Goal: Task Accomplishment & Management: Use online tool/utility

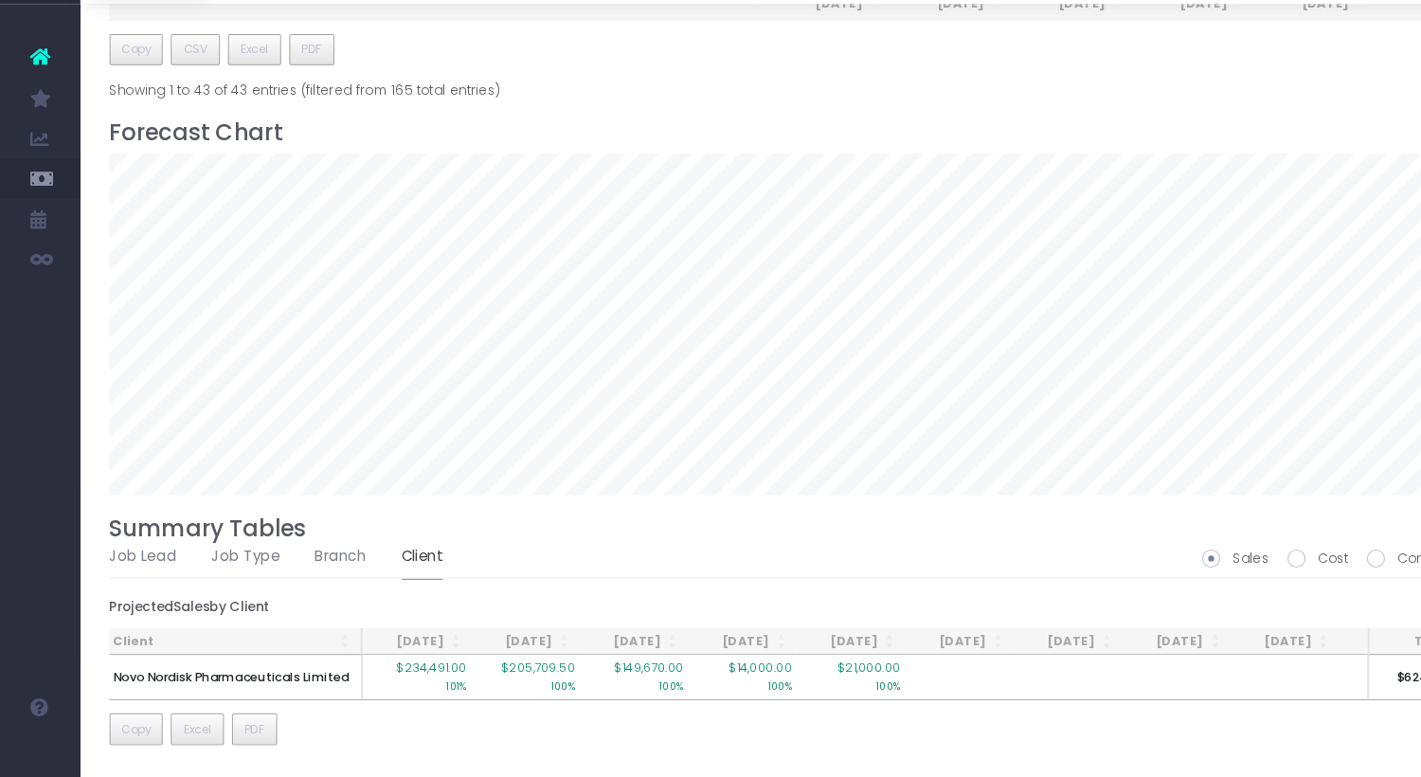
scroll to position [2516, 0]
click at [389, 572] on link "Client" at bounding box center [398, 569] width 39 height 44
click at [1208, 738] on div "Client Oct 25 Nov 25 Dec 25 Jan 26 Feb 26 Mar 26 Apr 26 May 26 Jun 26 Jul 26 Au…" at bounding box center [749, 693] width 1292 height 115
click at [309, 571] on link "Branch" at bounding box center [322, 569] width 48 height 44
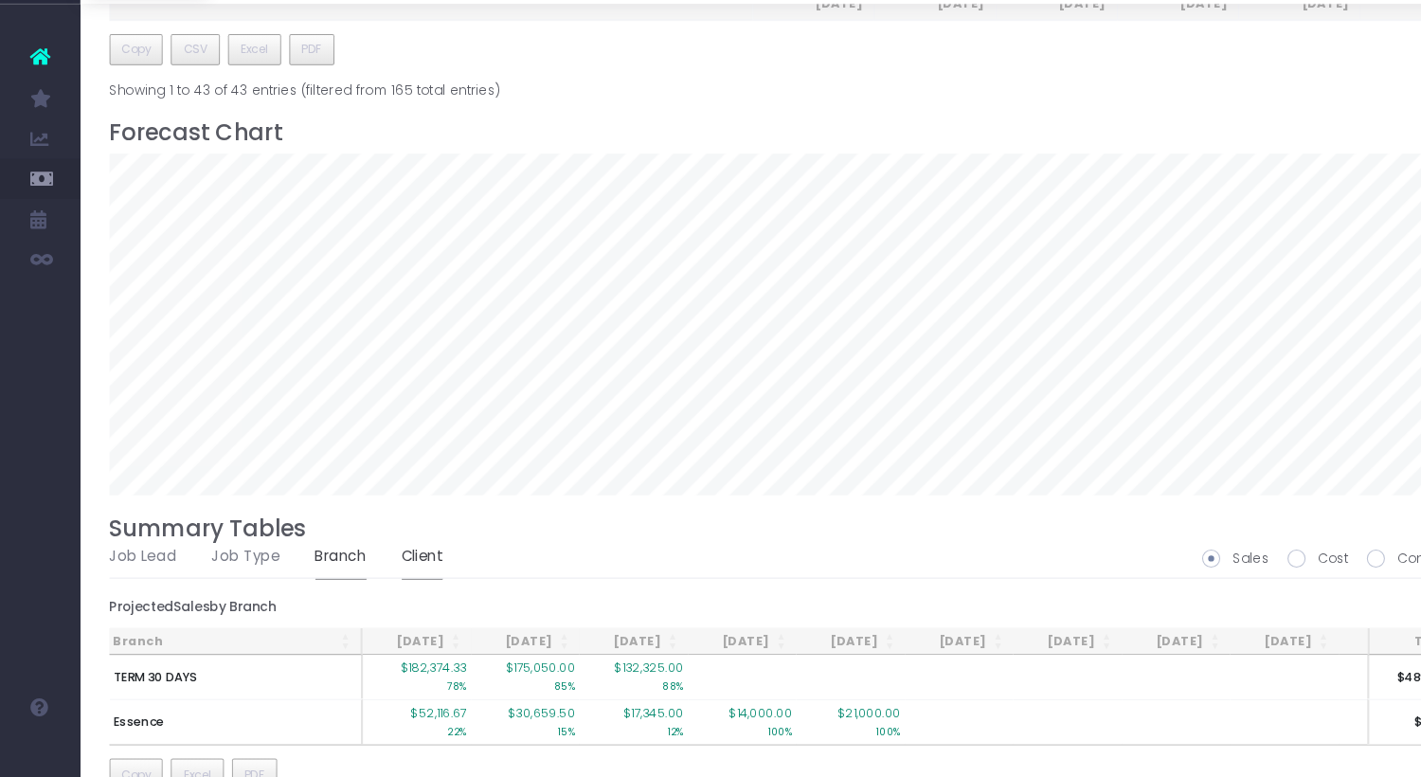
click at [383, 569] on link "Client" at bounding box center [398, 569] width 39 height 44
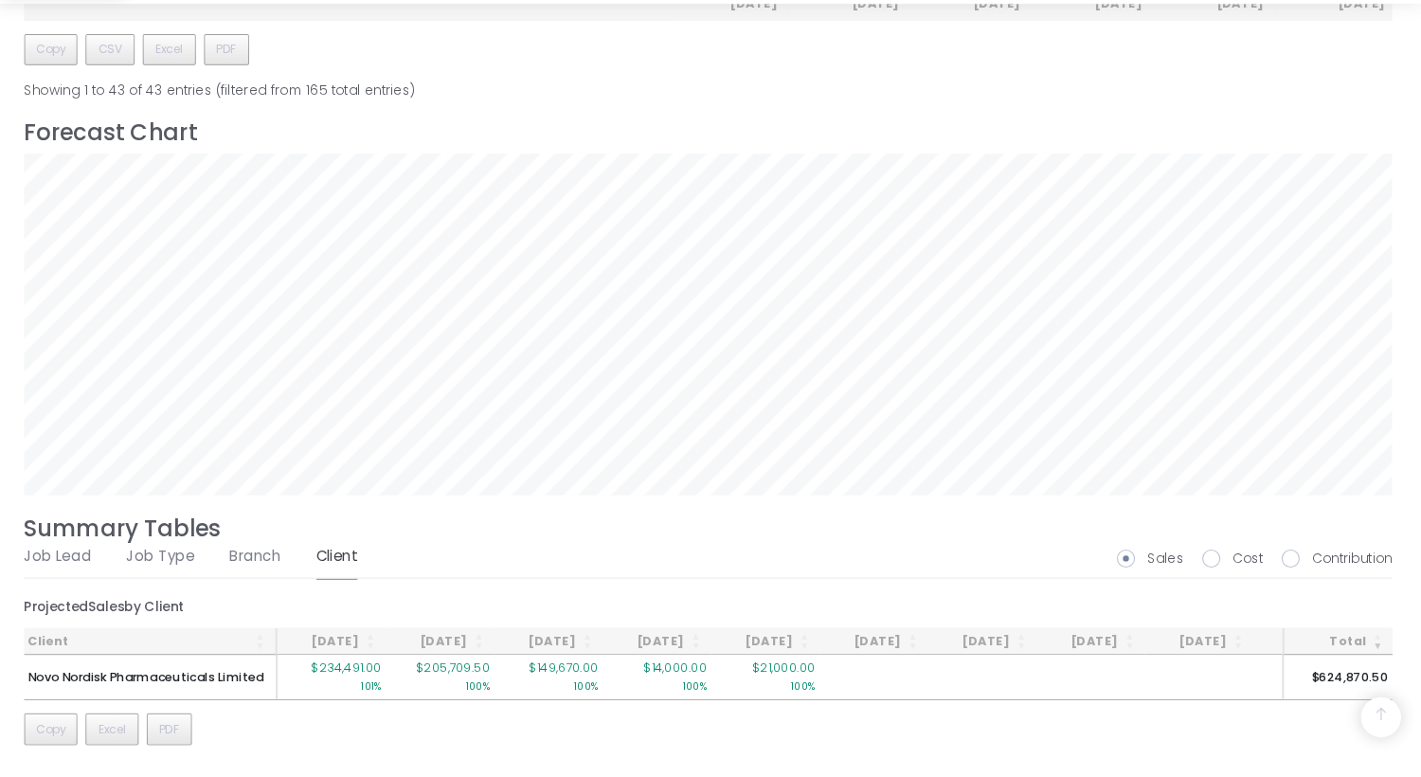
scroll to position [1107, 0]
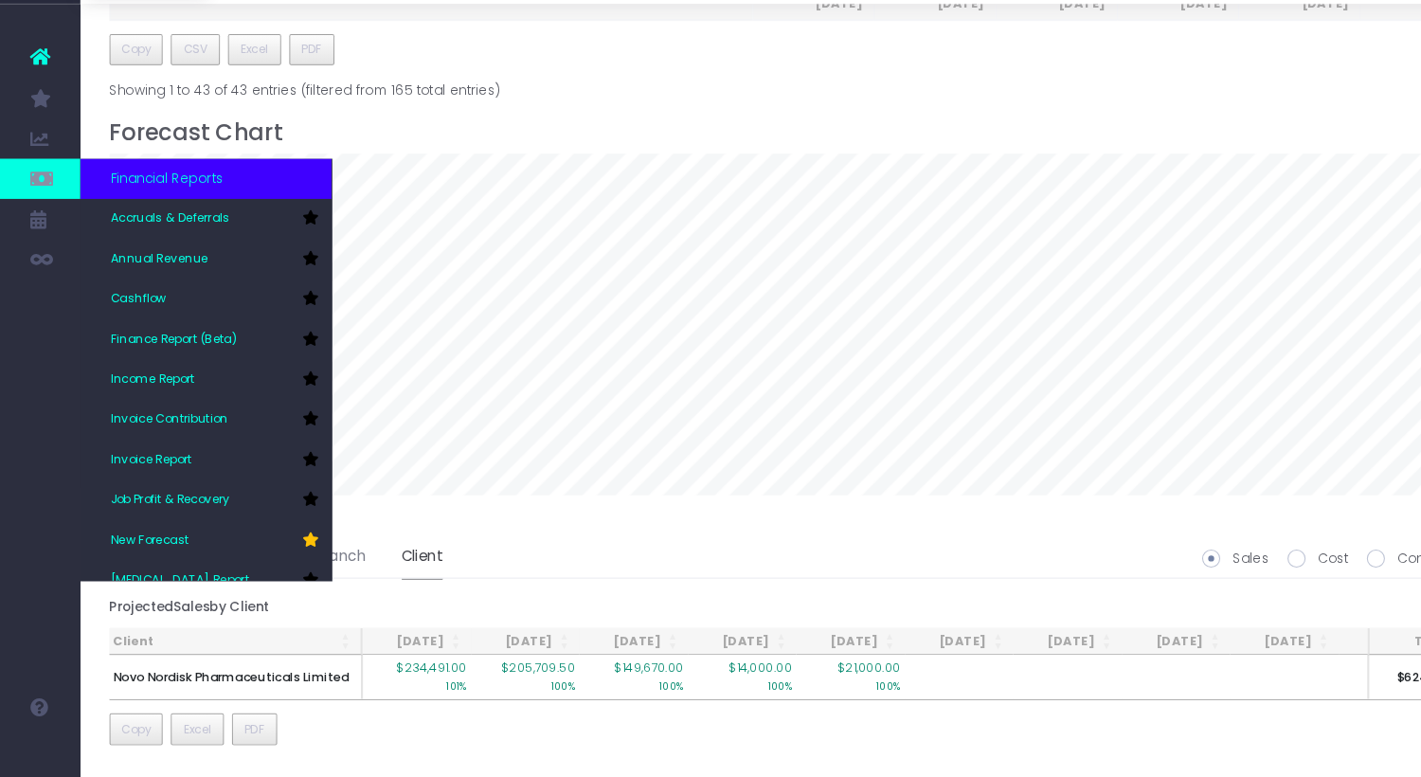
click at [42, 213] on icon at bounding box center [37, 212] width 19 height 21
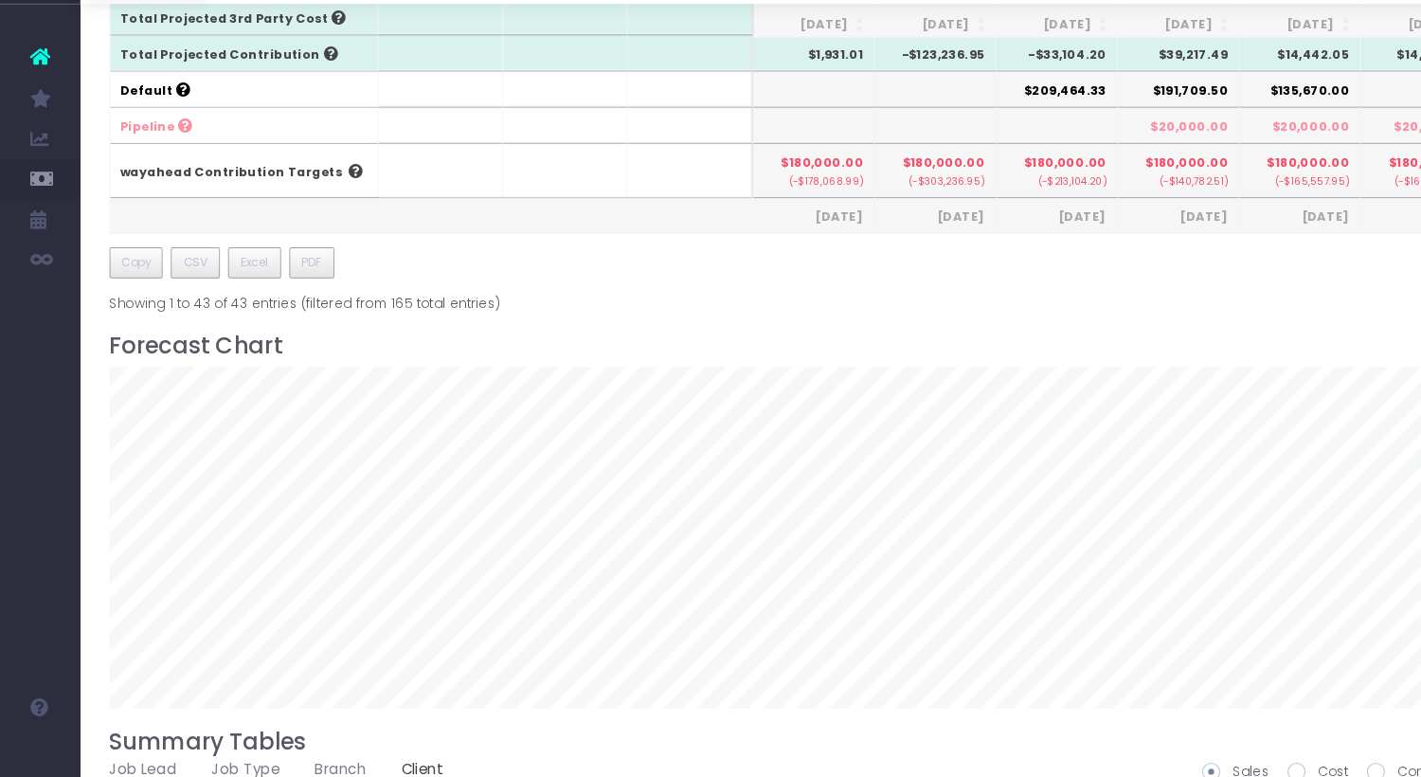
scroll to position [1107, 0]
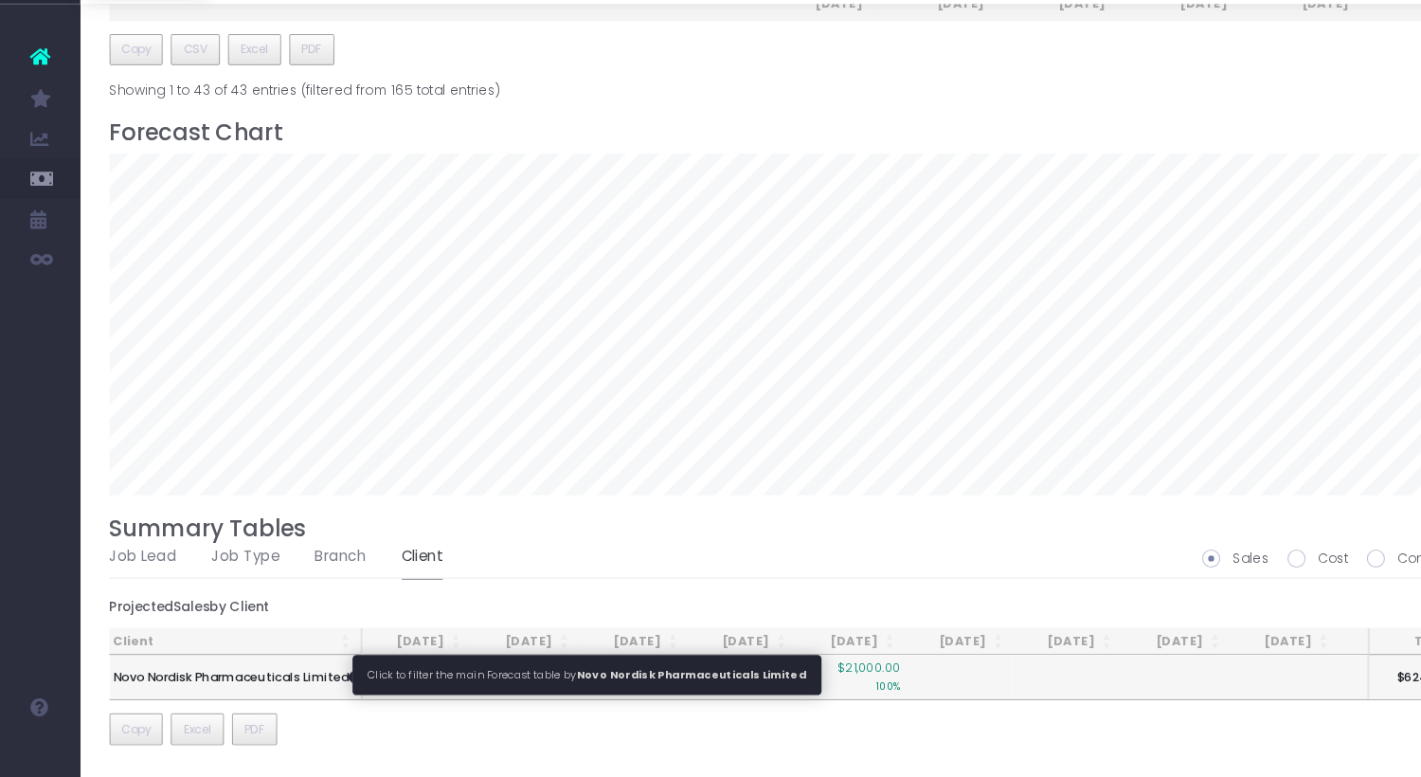
click at [195, 682] on span "Novo Nordisk Pharmaceuticals Limited" at bounding box center [218, 682] width 223 height 17
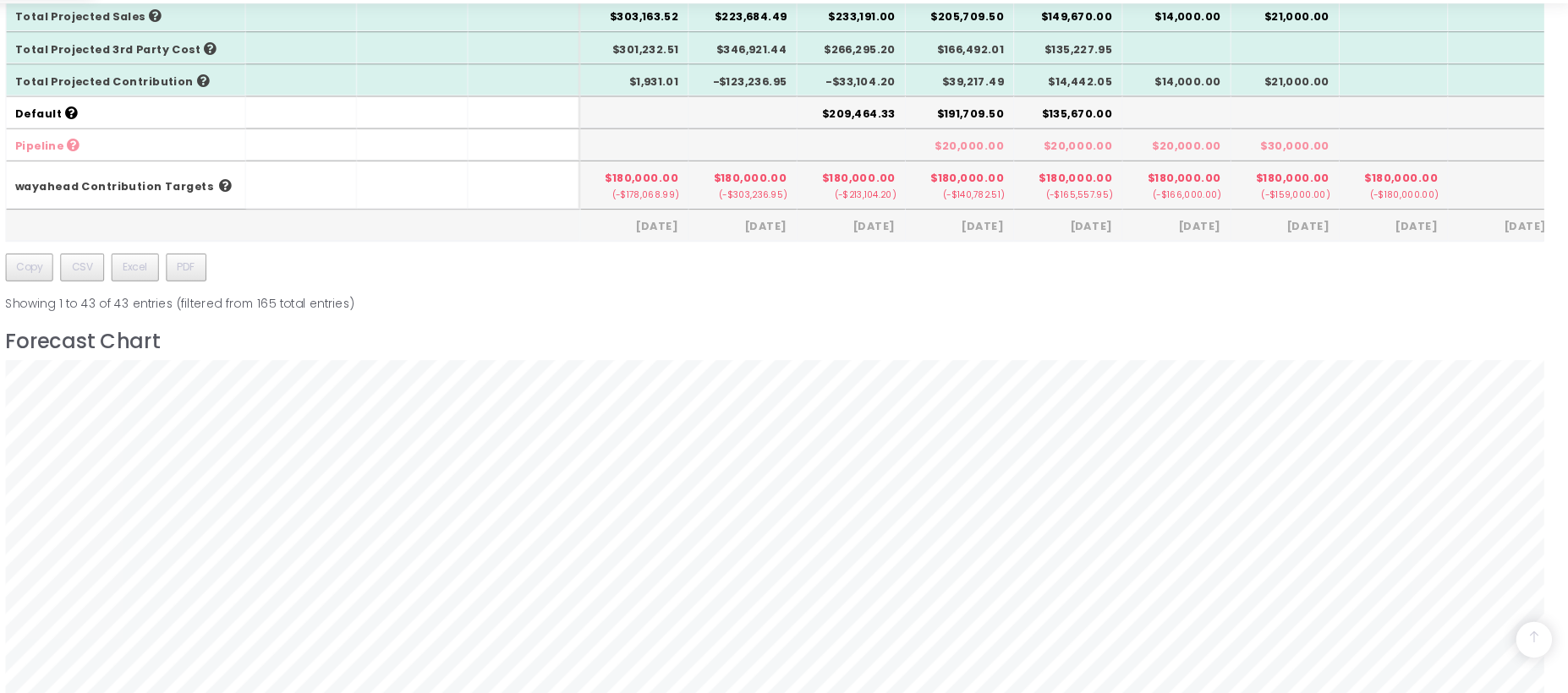
scroll to position [1062, 0]
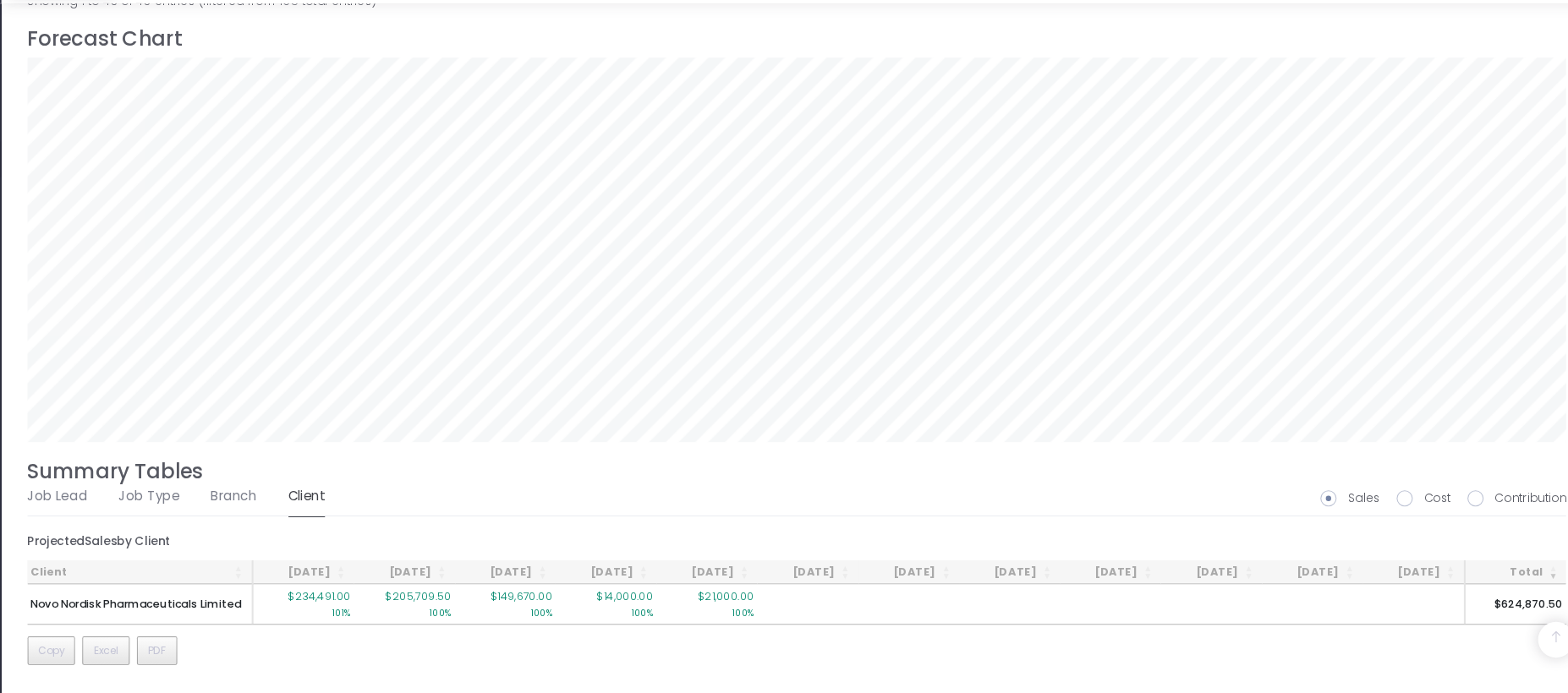
click at [362, 645] on div "Client Oct 25 Nov 25 Dec 25 Jan 26 Feb 26 Mar 26 Apr 26 May 26 Jun 26 Jul 26 Au…" at bounding box center [817, 618] width 1452 height 103
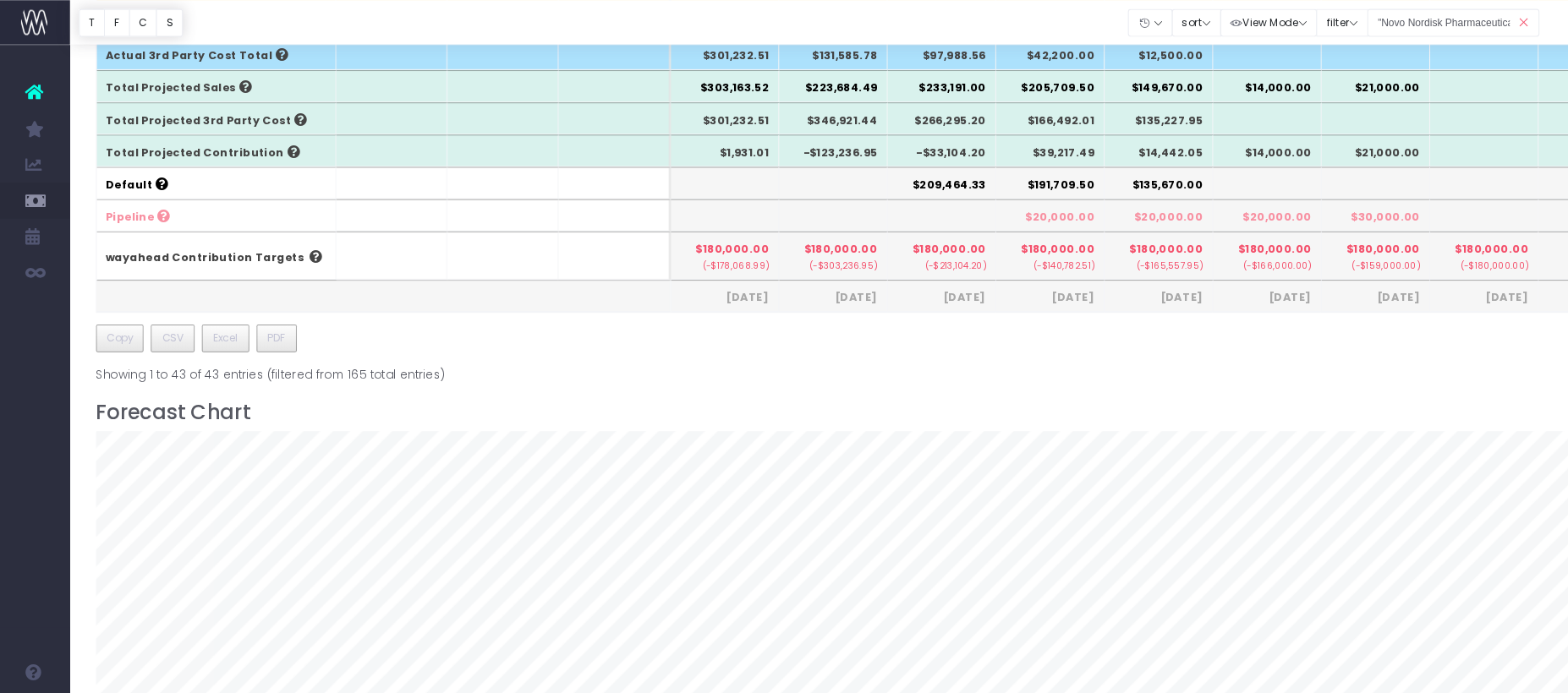
scroll to position [701, 0]
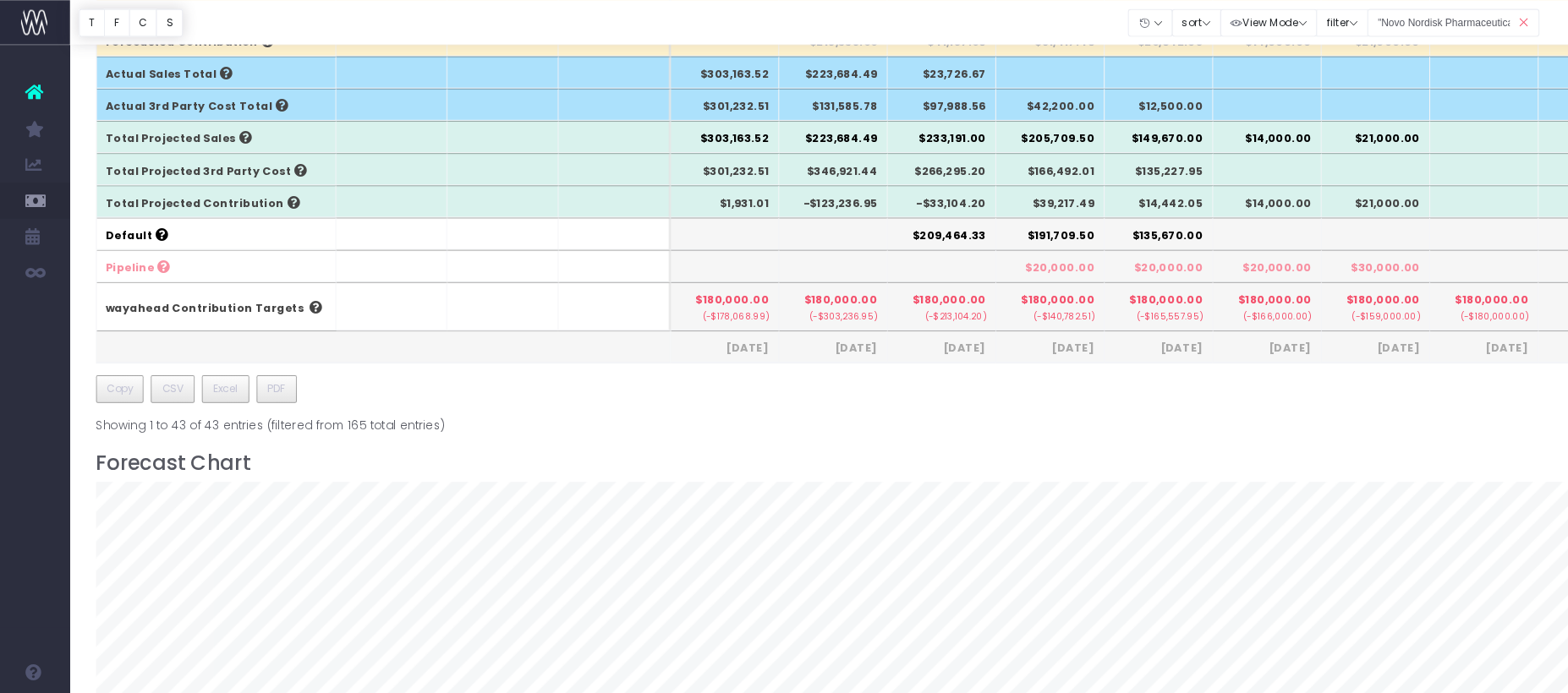
click at [29, 87] on icon at bounding box center [33, 86] width 17 height 22
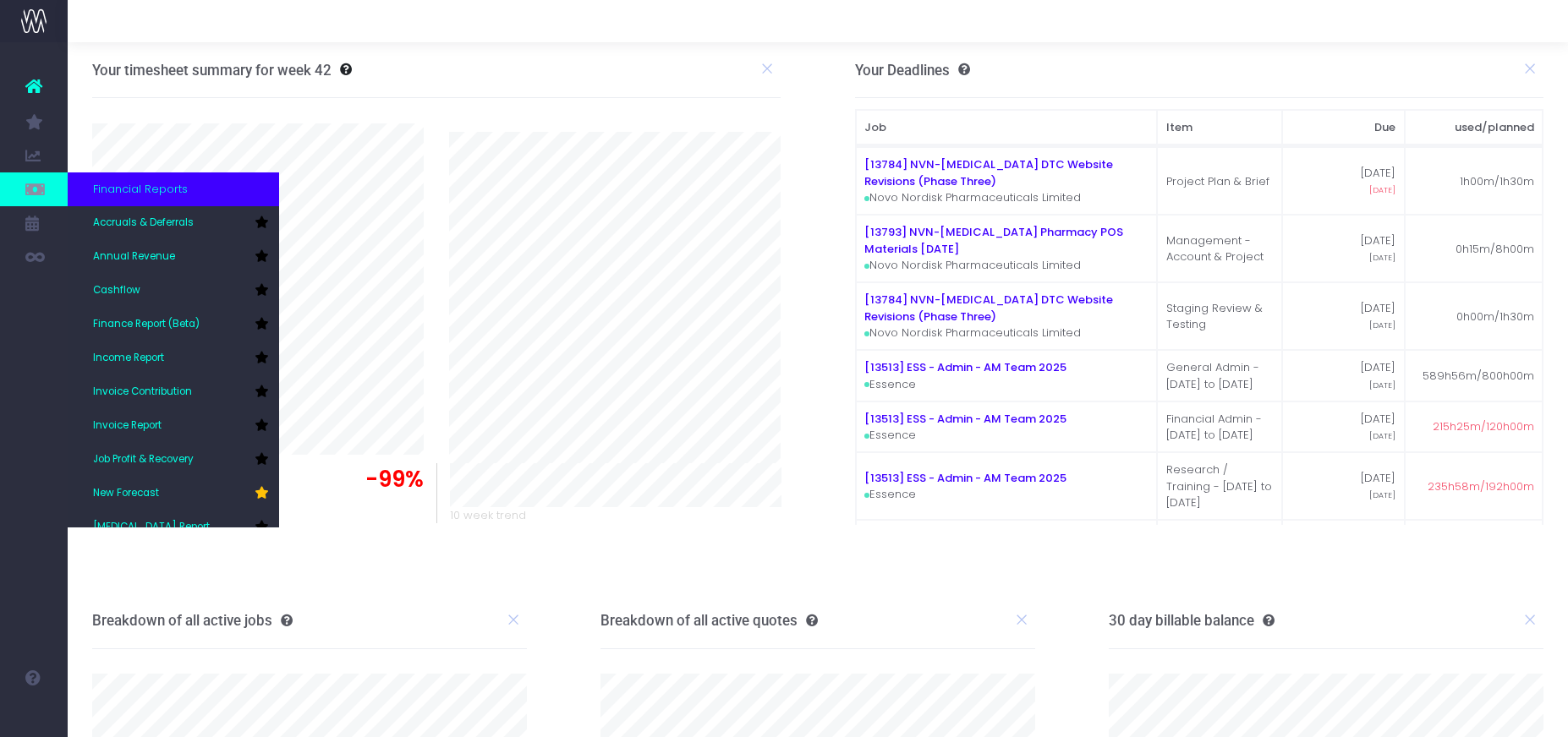
click at [45, 195] on link at bounding box center [34, 189] width 68 height 34
click at [137, 483] on link "New Forecast" at bounding box center [173, 493] width 212 height 34
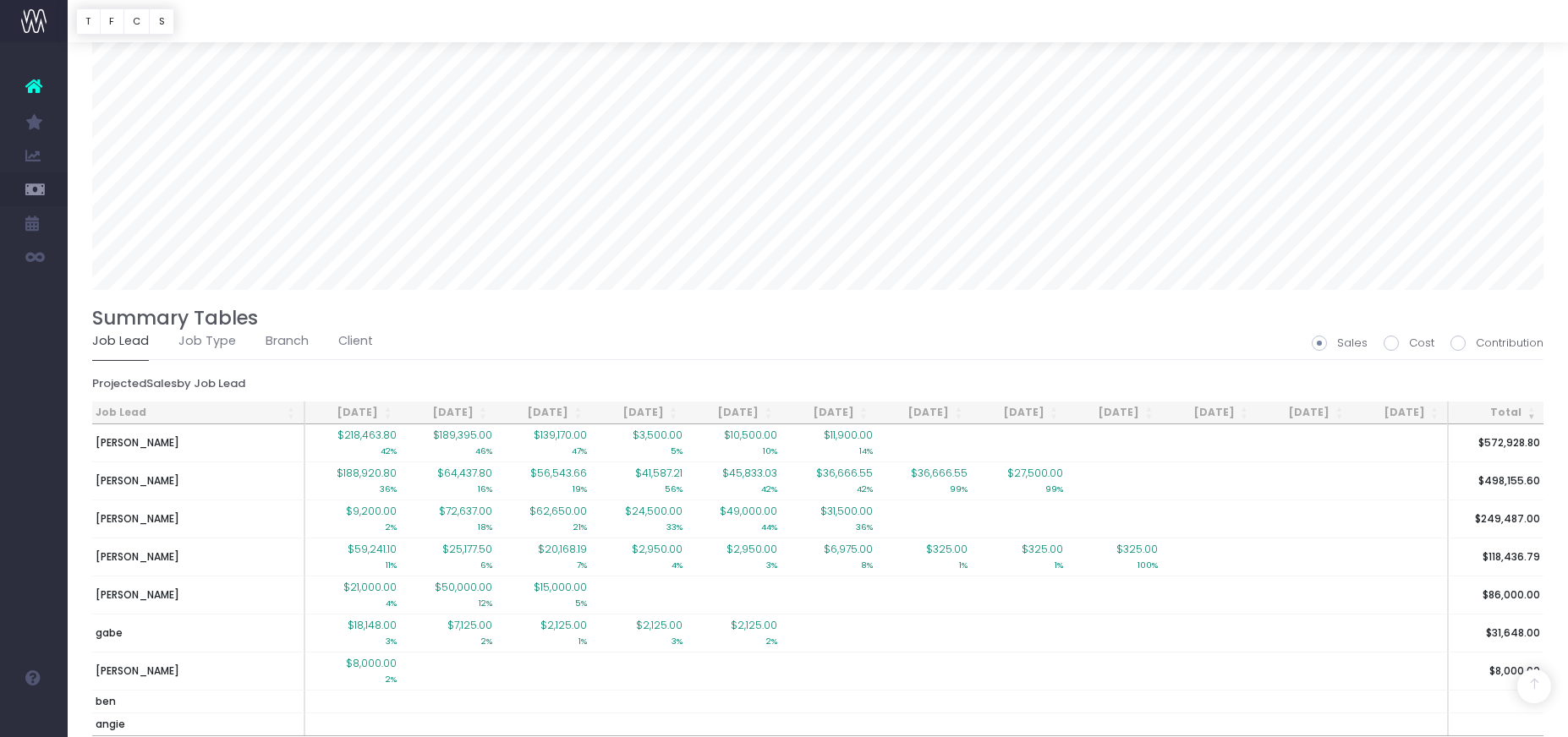
scroll to position [1326, 0]
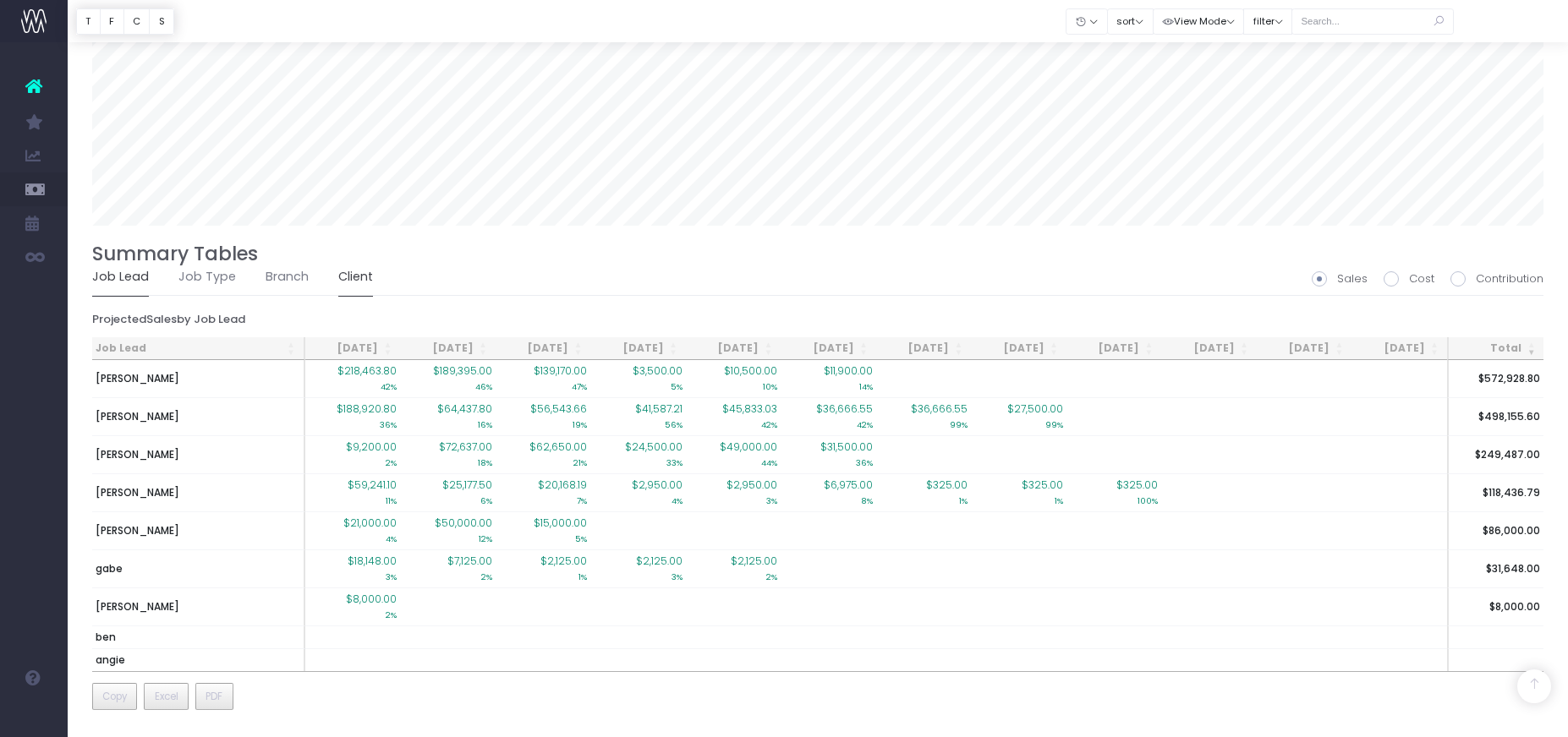
click at [357, 277] on link "Client" at bounding box center [355, 277] width 35 height 39
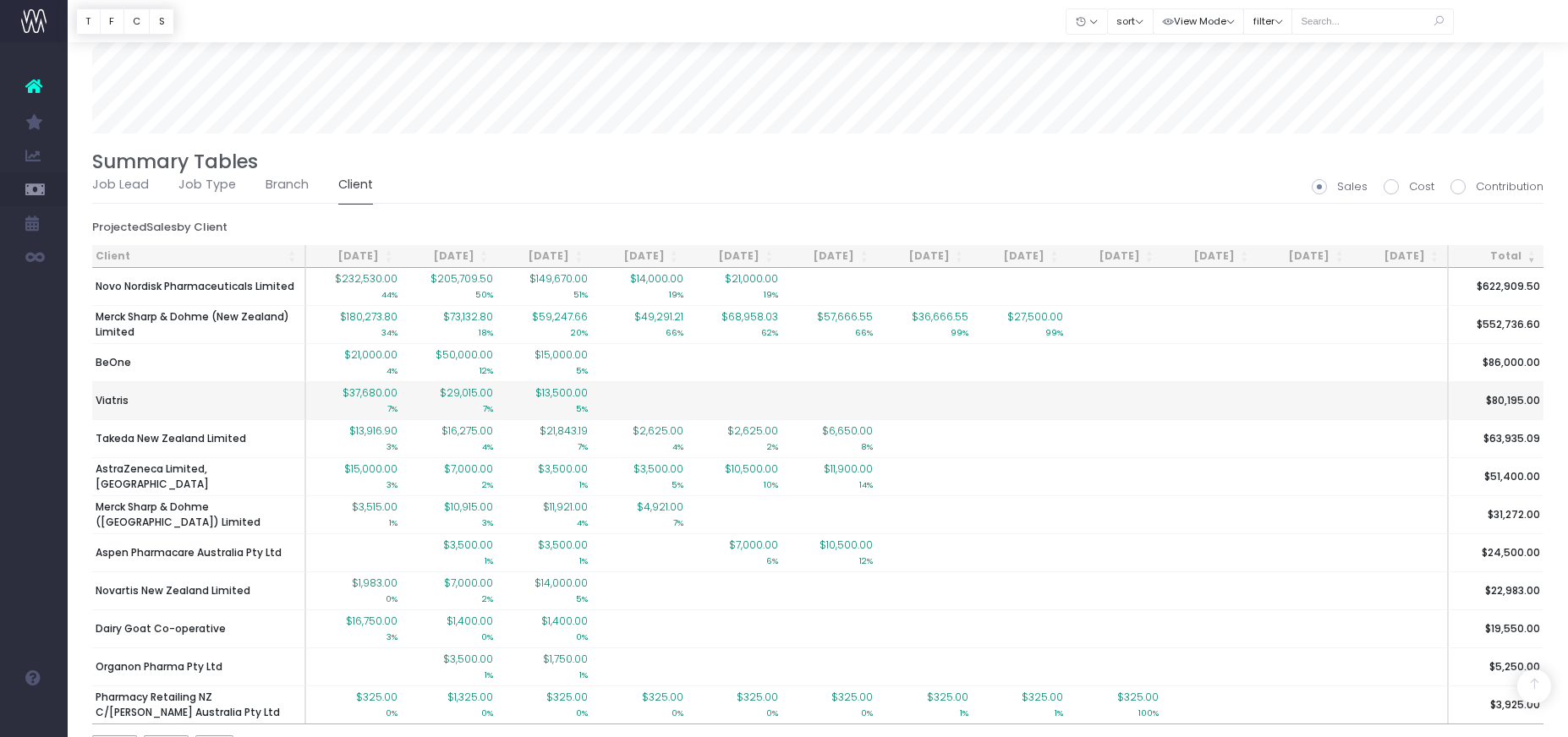
scroll to position [1470, 0]
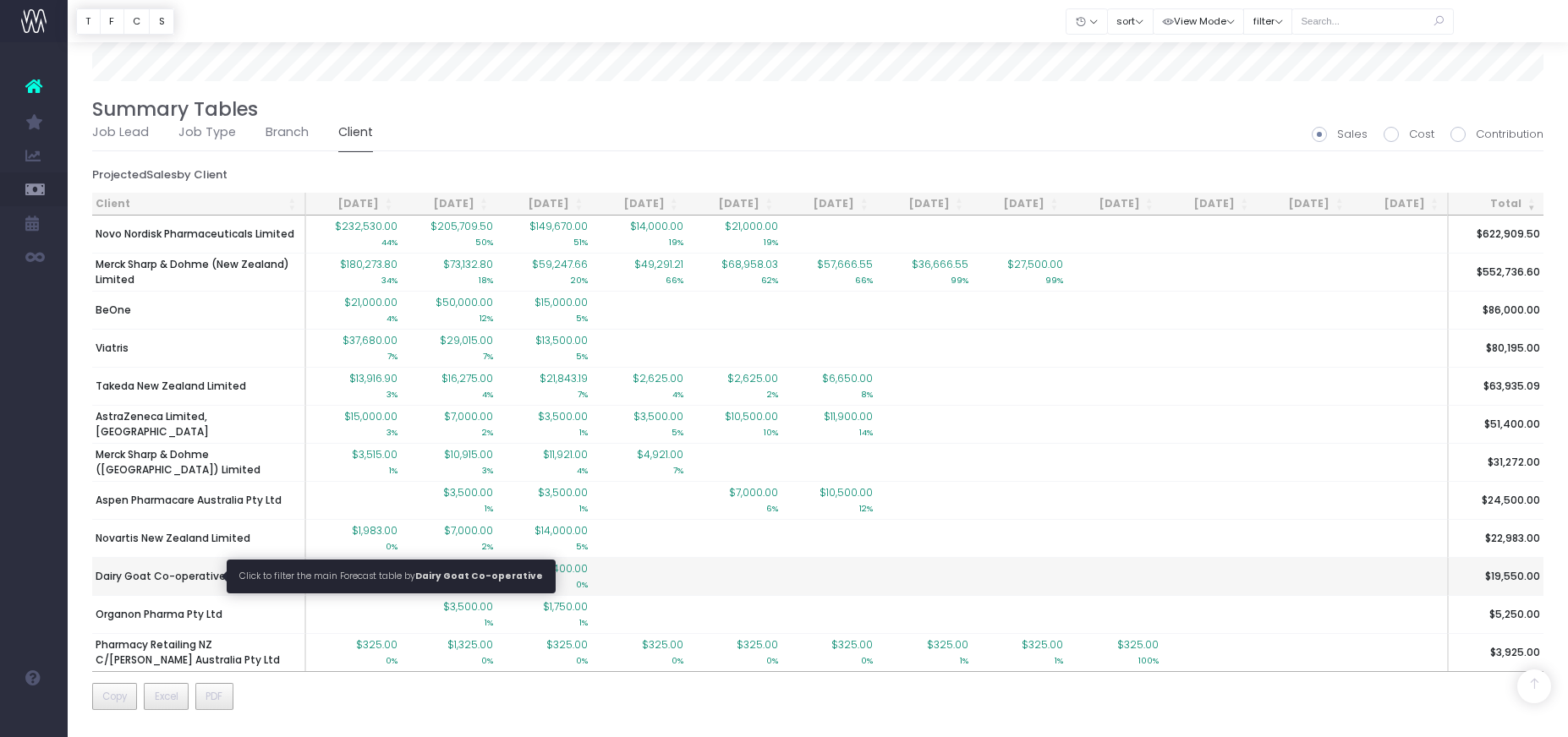
click at [196, 577] on span "Dairy Goat Co-operative" at bounding box center [161, 576] width 130 height 15
type input ""Dairy Goat Co-operative""
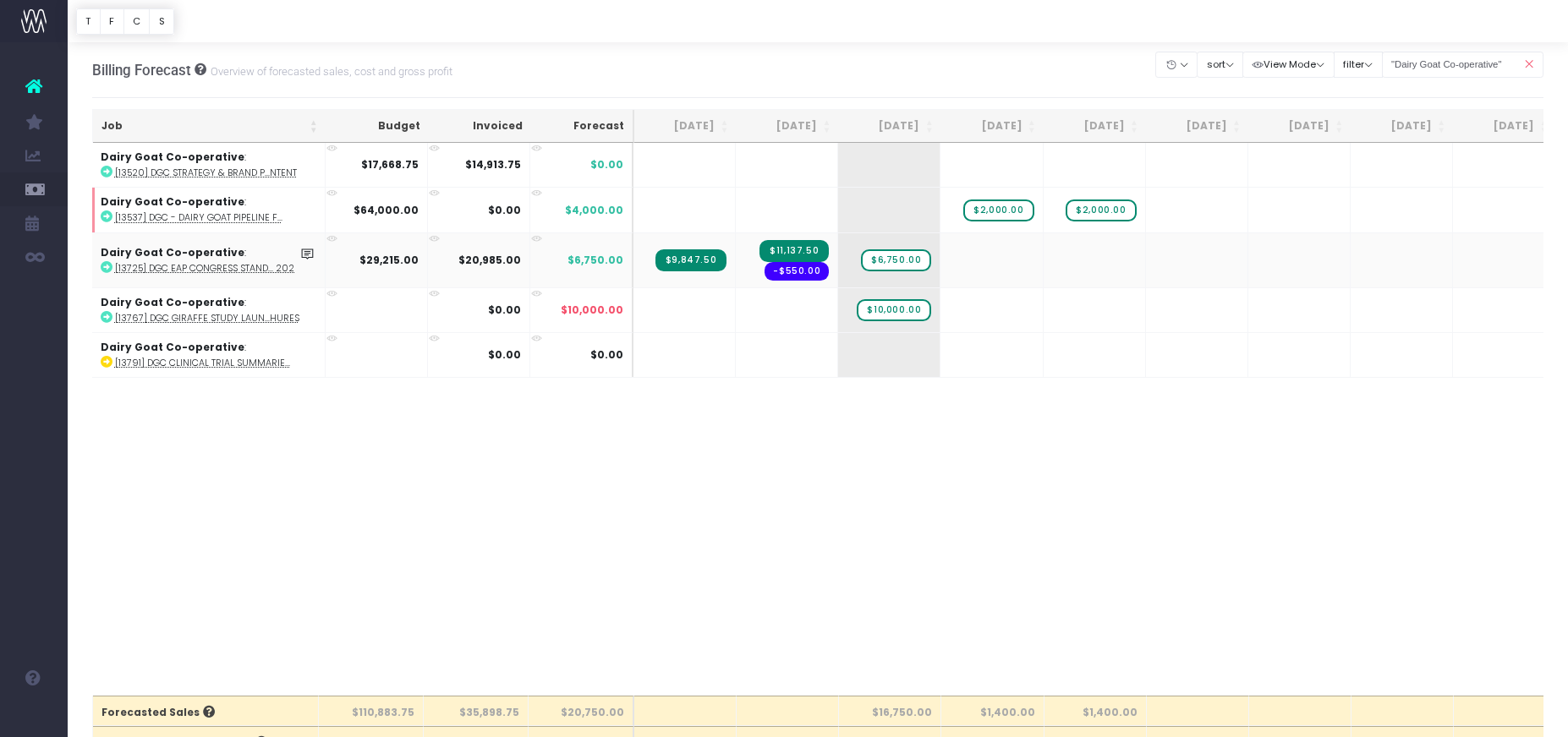
scroll to position [0, 1]
drag, startPoint x: 925, startPoint y: 311, endPoint x: 1008, endPoint y: 307, distance: 83.1
click at [1001, 304] on span "$10,000.00" at bounding box center [996, 310] width 74 height 22
click at [1004, 310] on span "$10,000.00" at bounding box center [996, 310] width 74 height 22
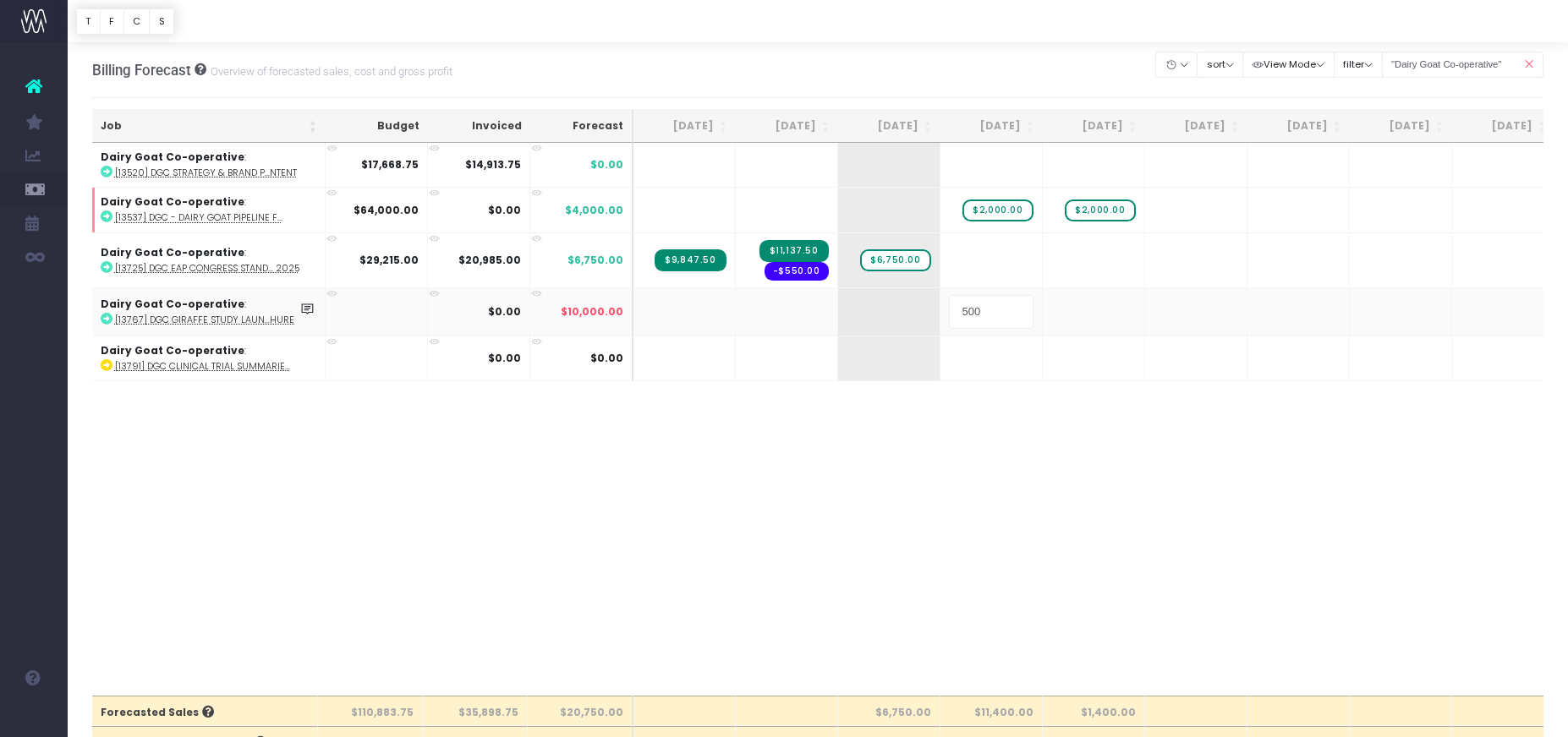
type input "5000"
click at [1136, 423] on body "Oh my... this is bad. wayahead wasn't able to load this page. Please contact su…" at bounding box center [784, 368] width 1568 height 737
click at [902, 261] on span "$6,750.00" at bounding box center [889, 261] width 71 height 22
click at [901, 259] on span "$6,750.00" at bounding box center [889, 261] width 71 height 22
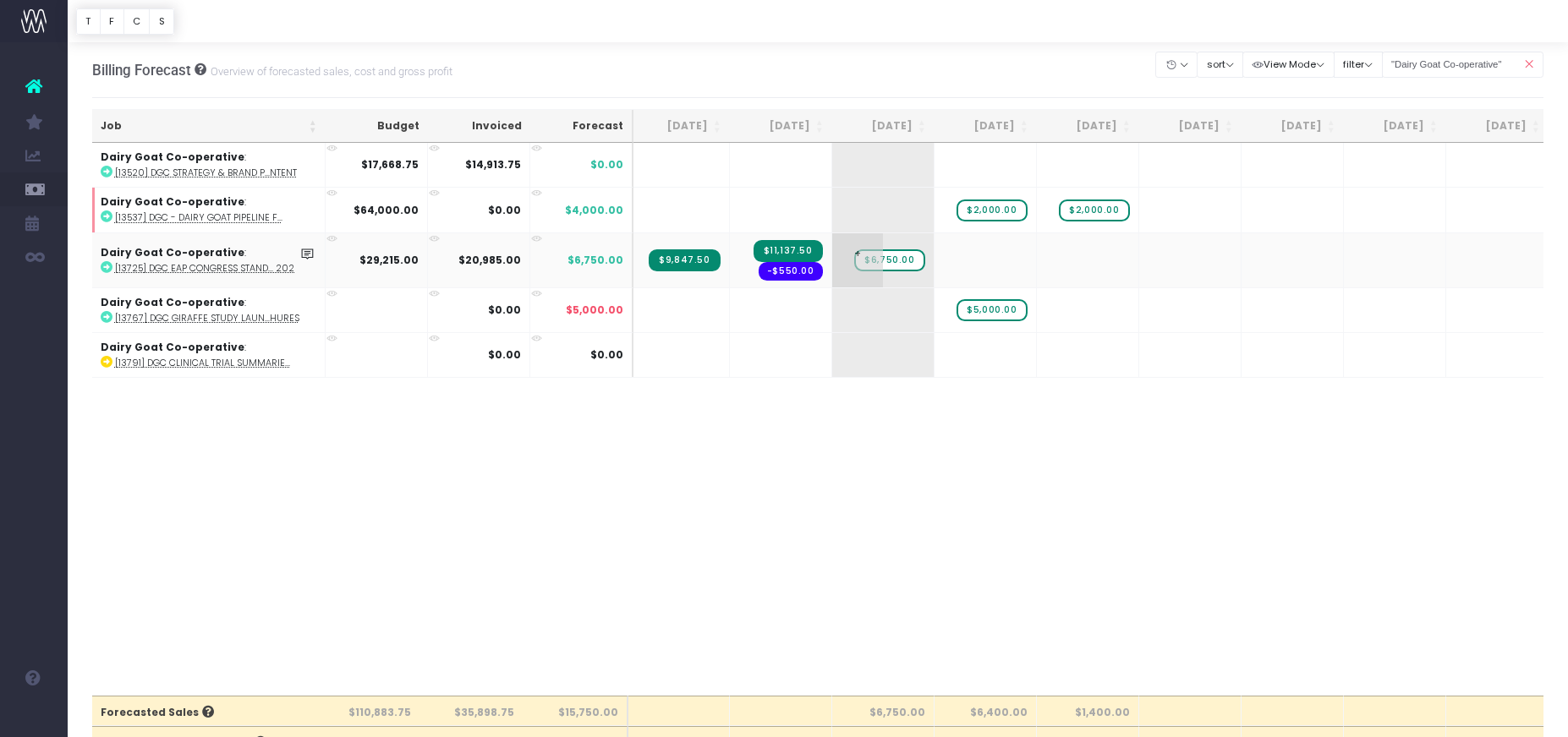
click at [901, 259] on span "$6,750.00" at bounding box center [889, 261] width 71 height 22
click at [901, 259] on input "6750" at bounding box center [883, 261] width 85 height 34
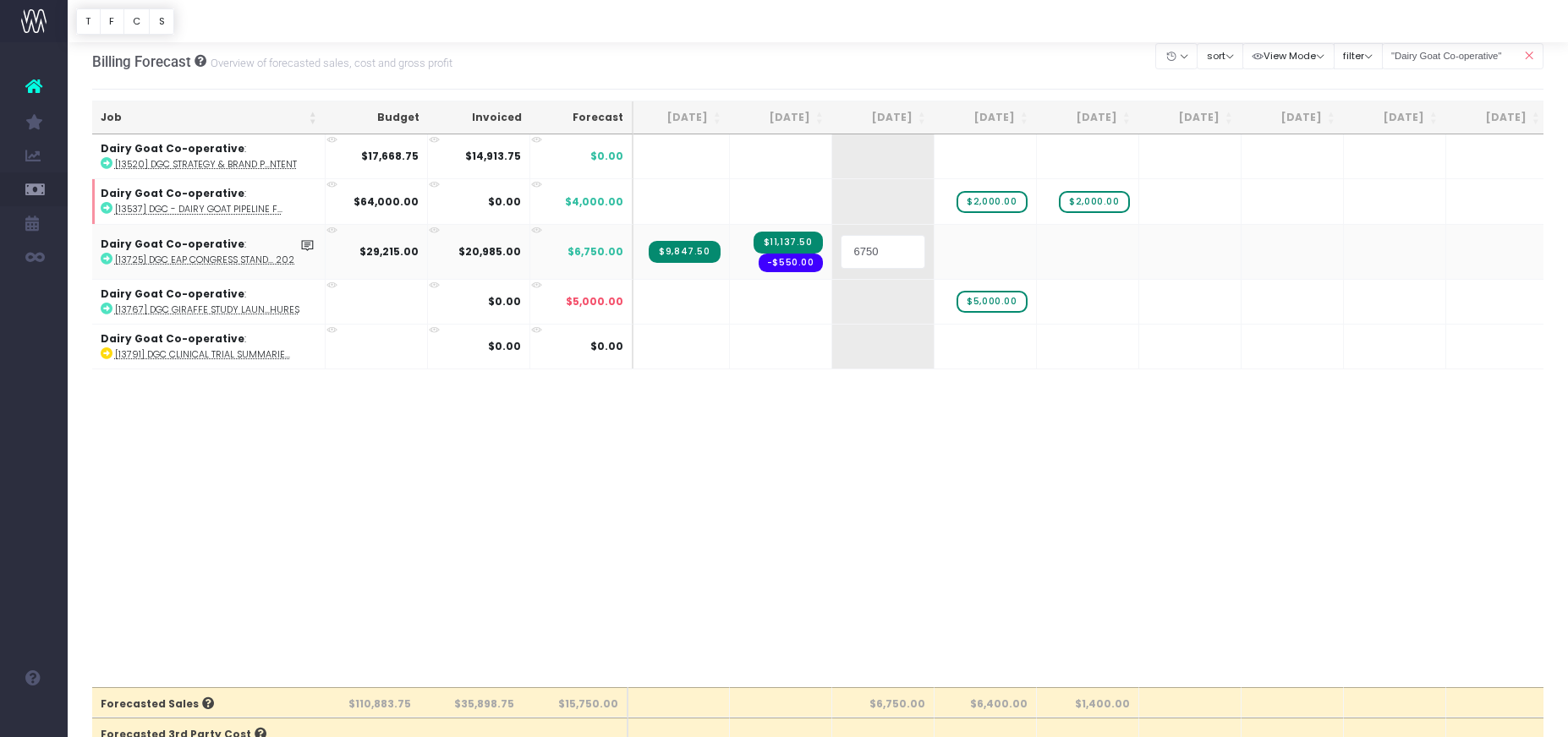
scroll to position [11, 0]
click at [930, 544] on div "Job Budget Invoiced Forecast Aug 25 Sep 25 Oct 25 Nov 25 Dec 25 Jan 26 Feb 26 M…" at bounding box center [817, 409] width 1452 height 553
click at [904, 248] on span "$6,750.00" at bounding box center [889, 249] width 71 height 22
type input "8230"
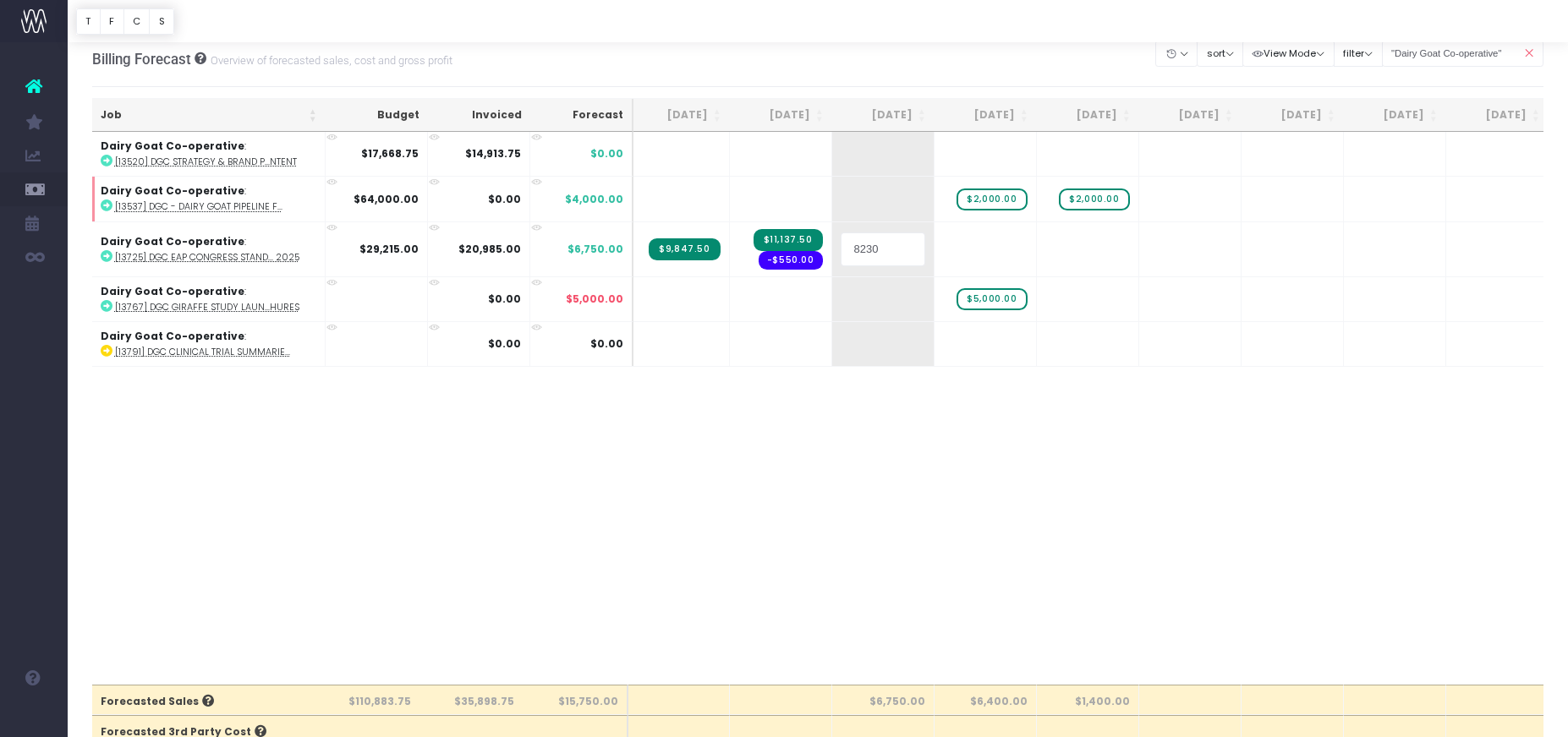
click at [936, 518] on body "Oh my... this is bad. wayahead wasn't able to load this page. Please contact su…" at bounding box center [784, 358] width 1568 height 737
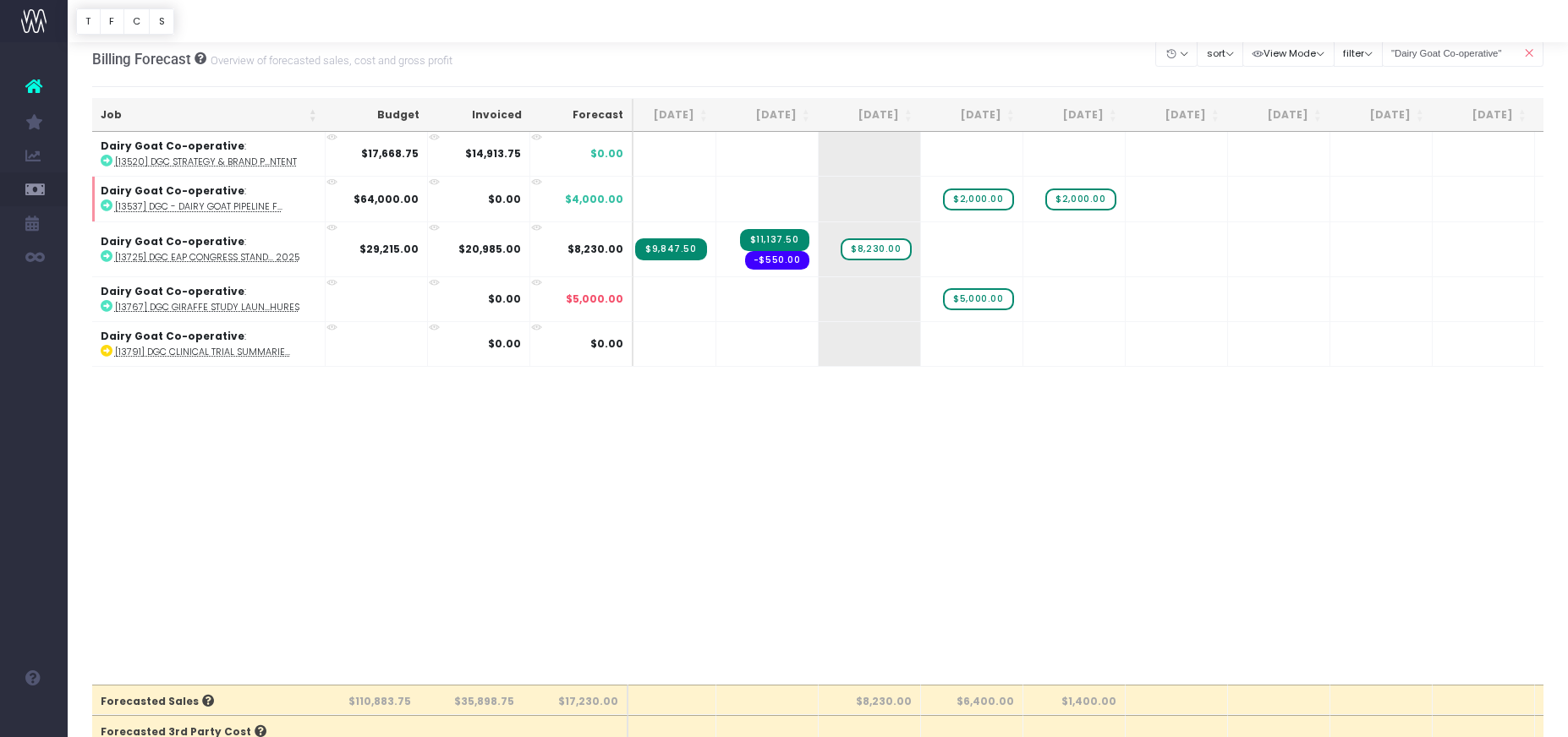
scroll to position [0, 0]
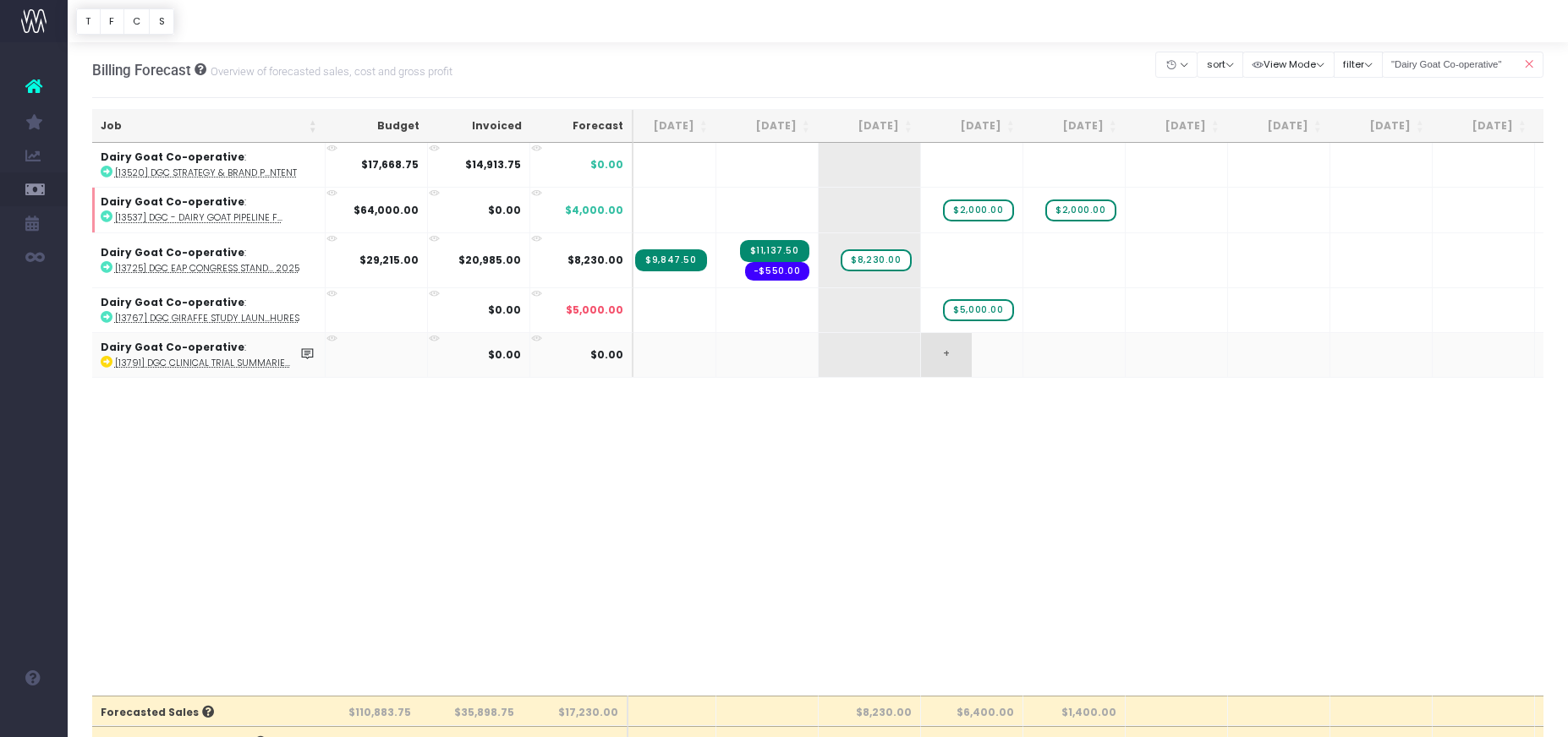
click at [1001, 360] on td "+" at bounding box center [972, 354] width 103 height 45
click at [988, 359] on td "+" at bounding box center [972, 354] width 103 height 45
click at [942, 354] on span "+" at bounding box center [945, 354] width 51 height 44
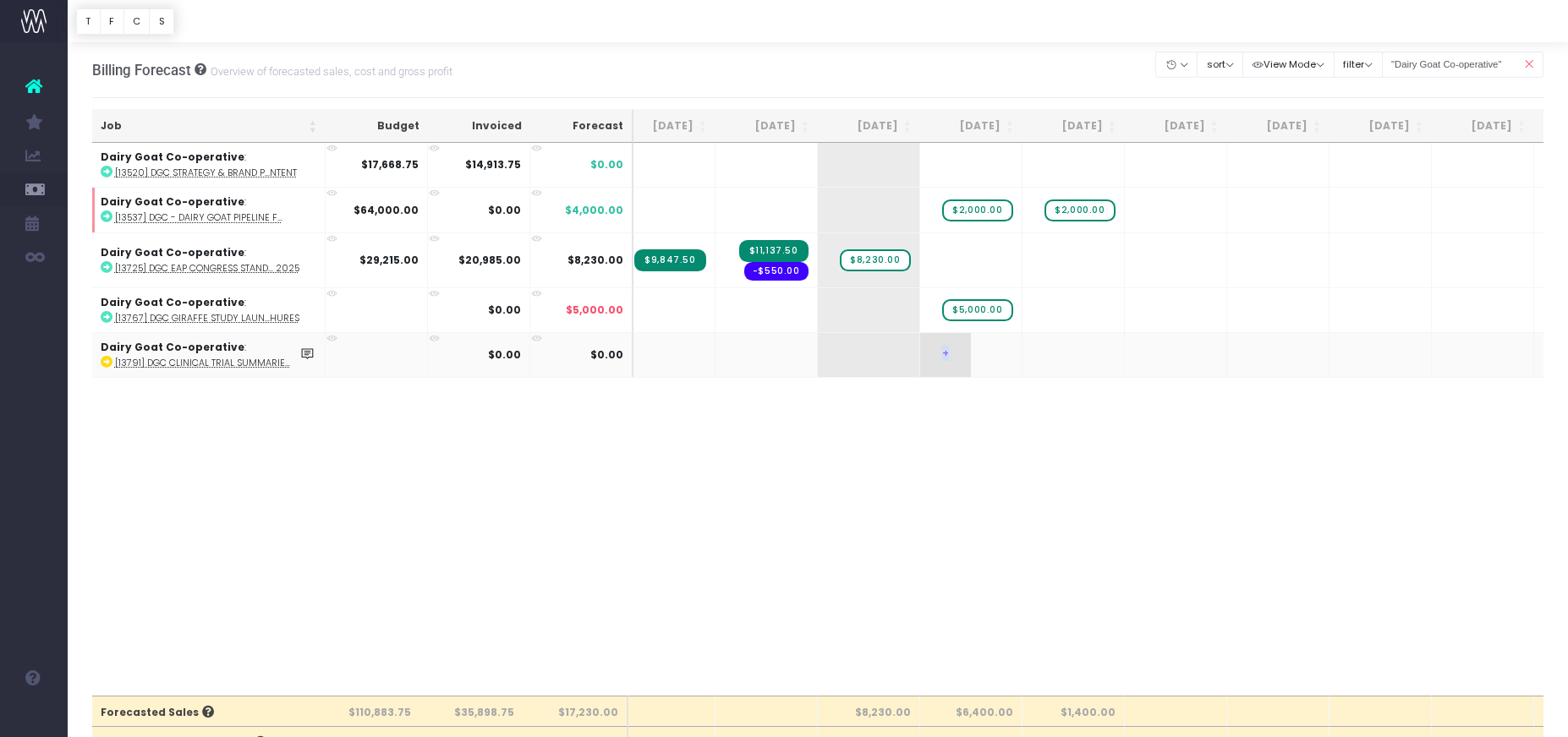
click at [942, 354] on span "+" at bounding box center [945, 354] width 51 height 44
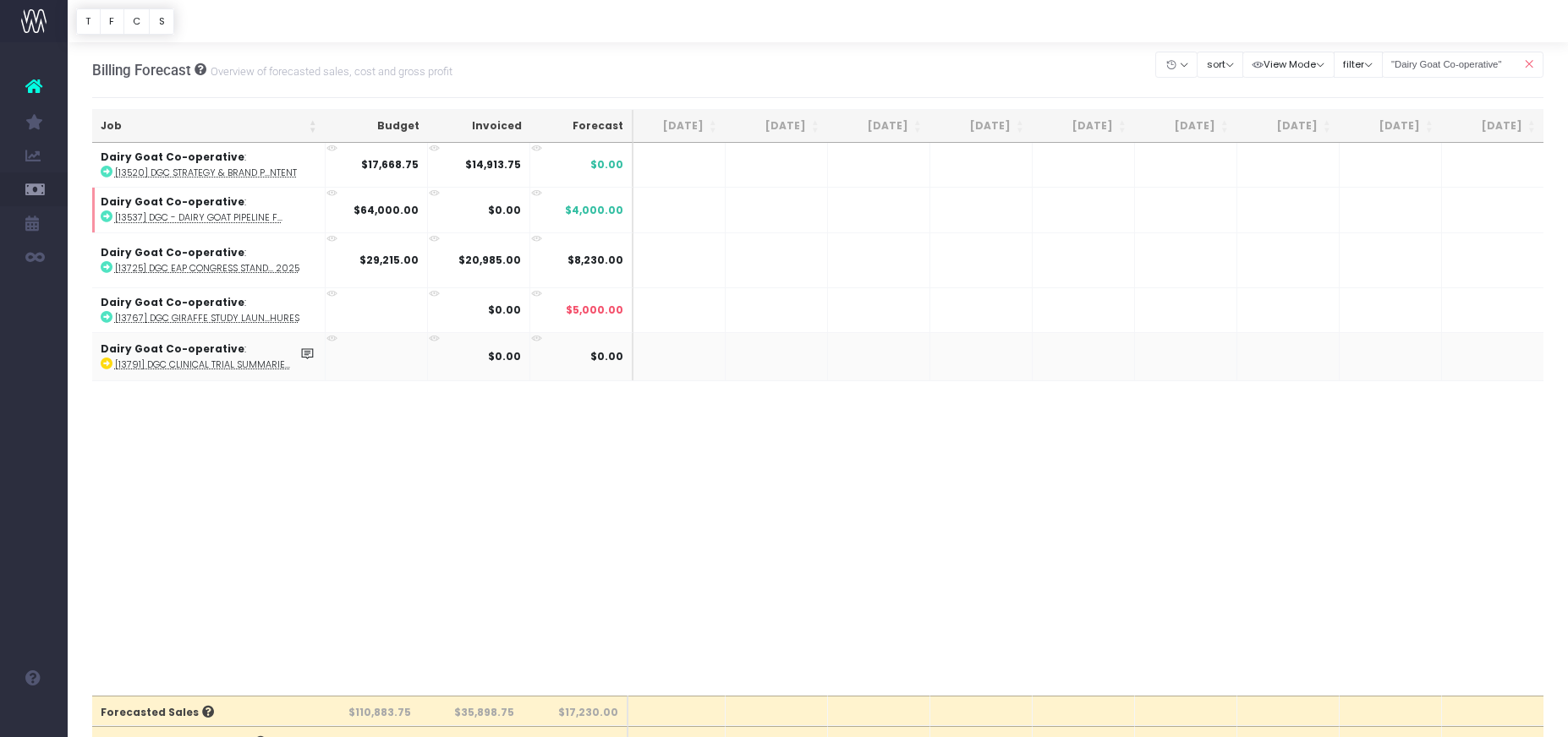
type input "2000"
click at [1185, 502] on body "Oh my... this is bad. wayahead wasn't able to load this page. Please contact su…" at bounding box center [784, 368] width 1568 height 737
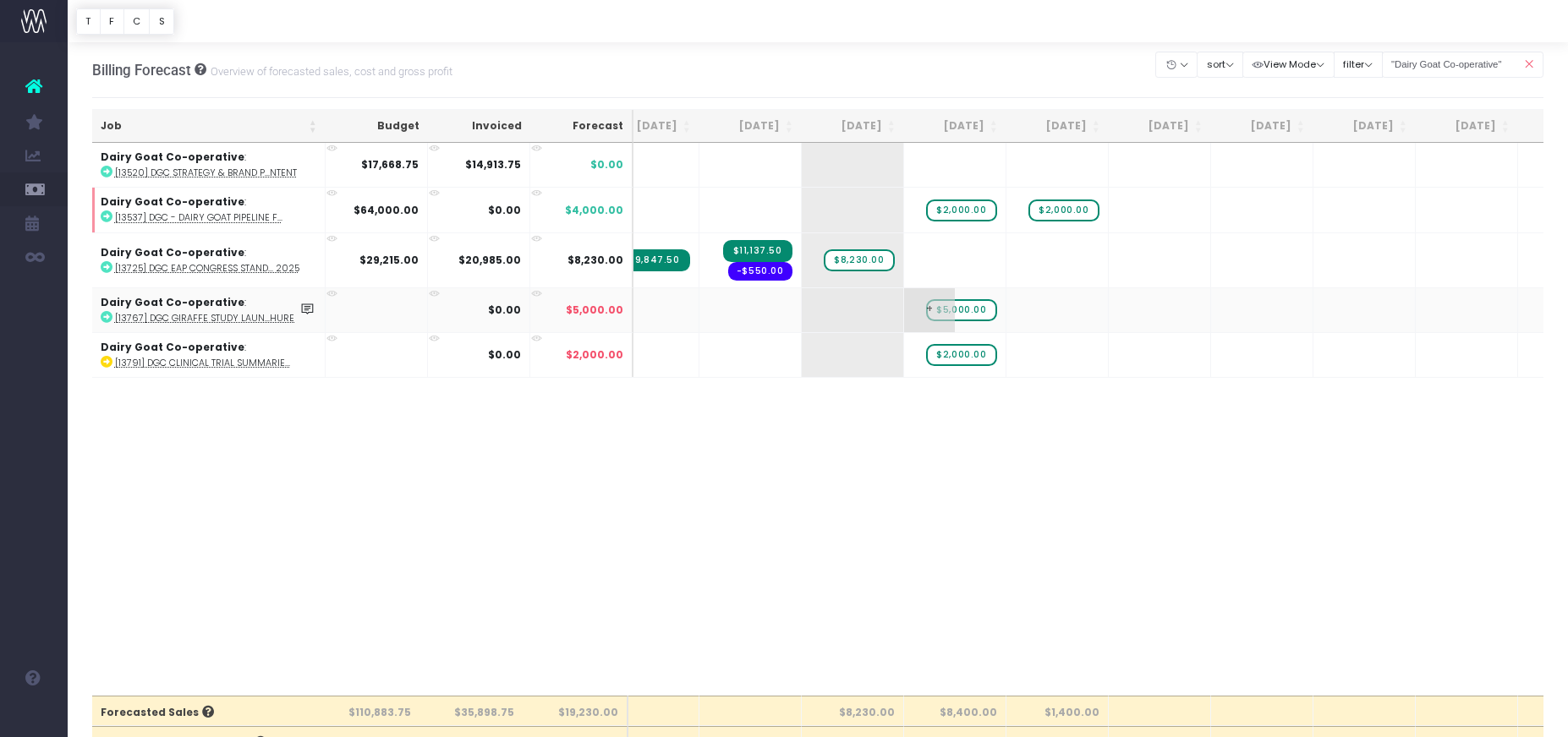
scroll to position [0, 0]
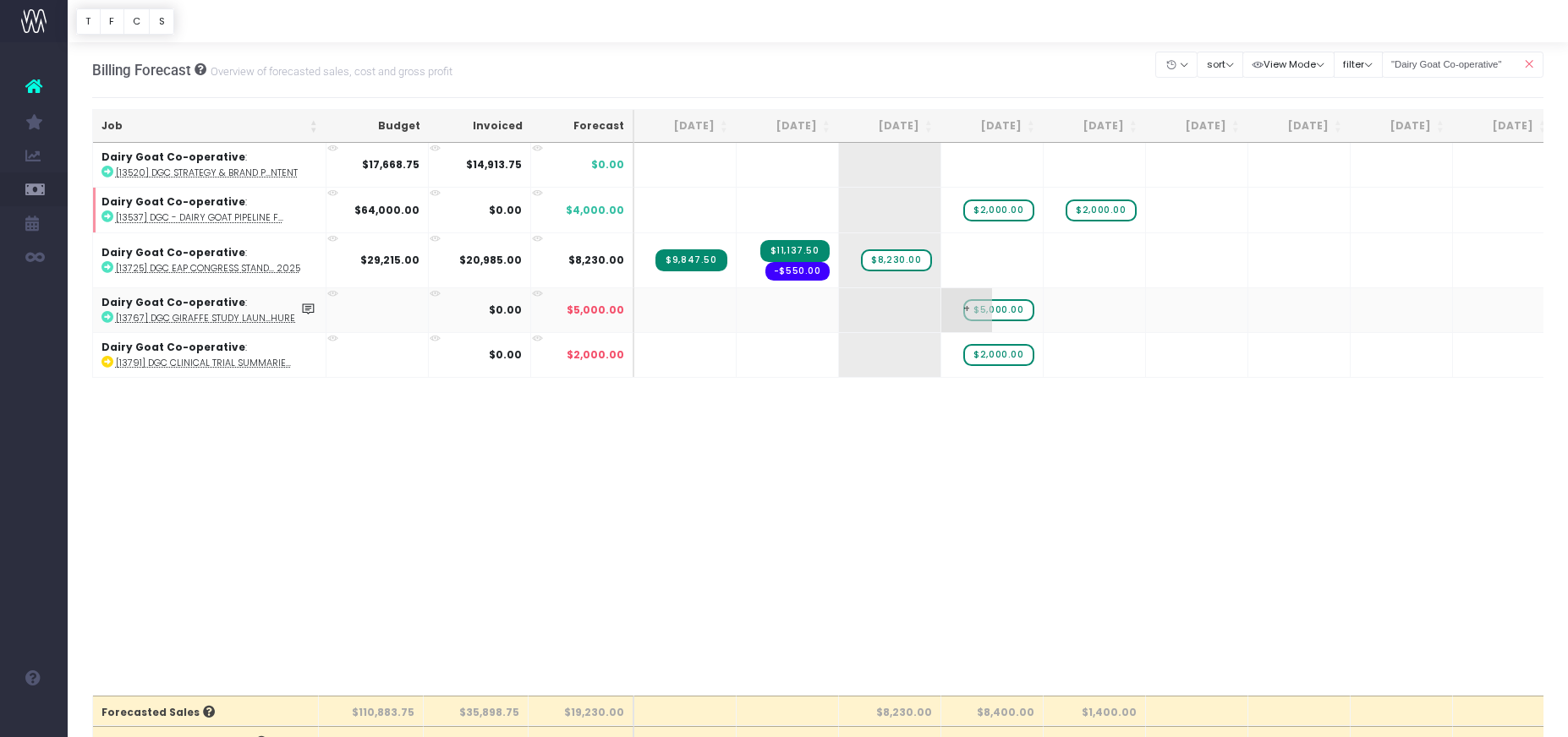
click at [1016, 311] on span "$5,000.00" at bounding box center [998, 310] width 71 height 22
click at [1014, 311] on span "$5,000.00" at bounding box center [998, 310] width 71 height 22
click at [1038, 426] on div "Job Budget Invoiced Forecast Aug 25 Sep 25 Oct 25 Nov 25 Dec 25 Jan 26 Feb 26 M…" at bounding box center [817, 419] width 1452 height 553
click at [219, 322] on abbr "[13767] DGC GIraFFE Study Laun...hures" at bounding box center [208, 319] width 185 height 12
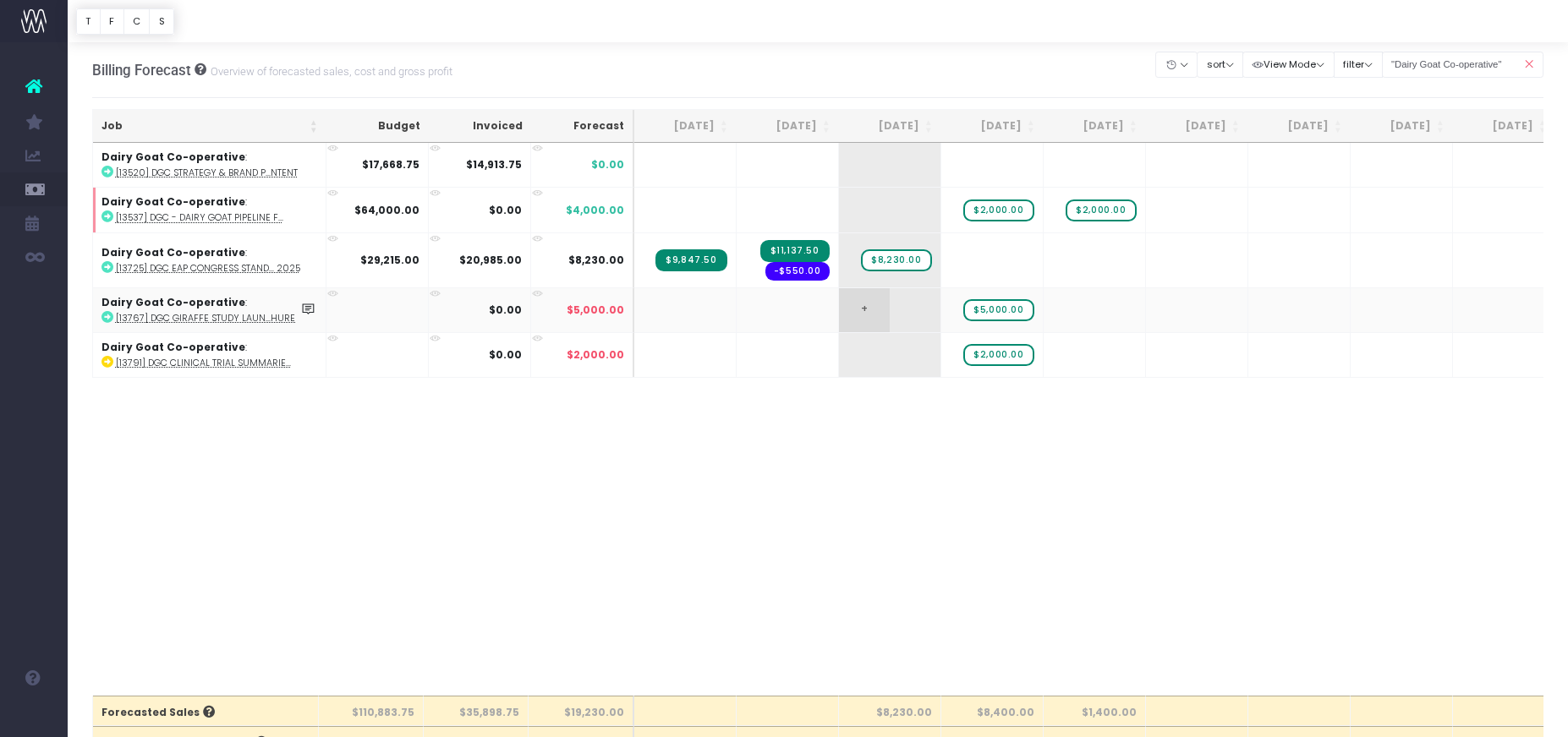
click at [902, 315] on td "+" at bounding box center [890, 310] width 103 height 45
click at [872, 310] on span "+" at bounding box center [864, 310] width 51 height 44
type input "1856"
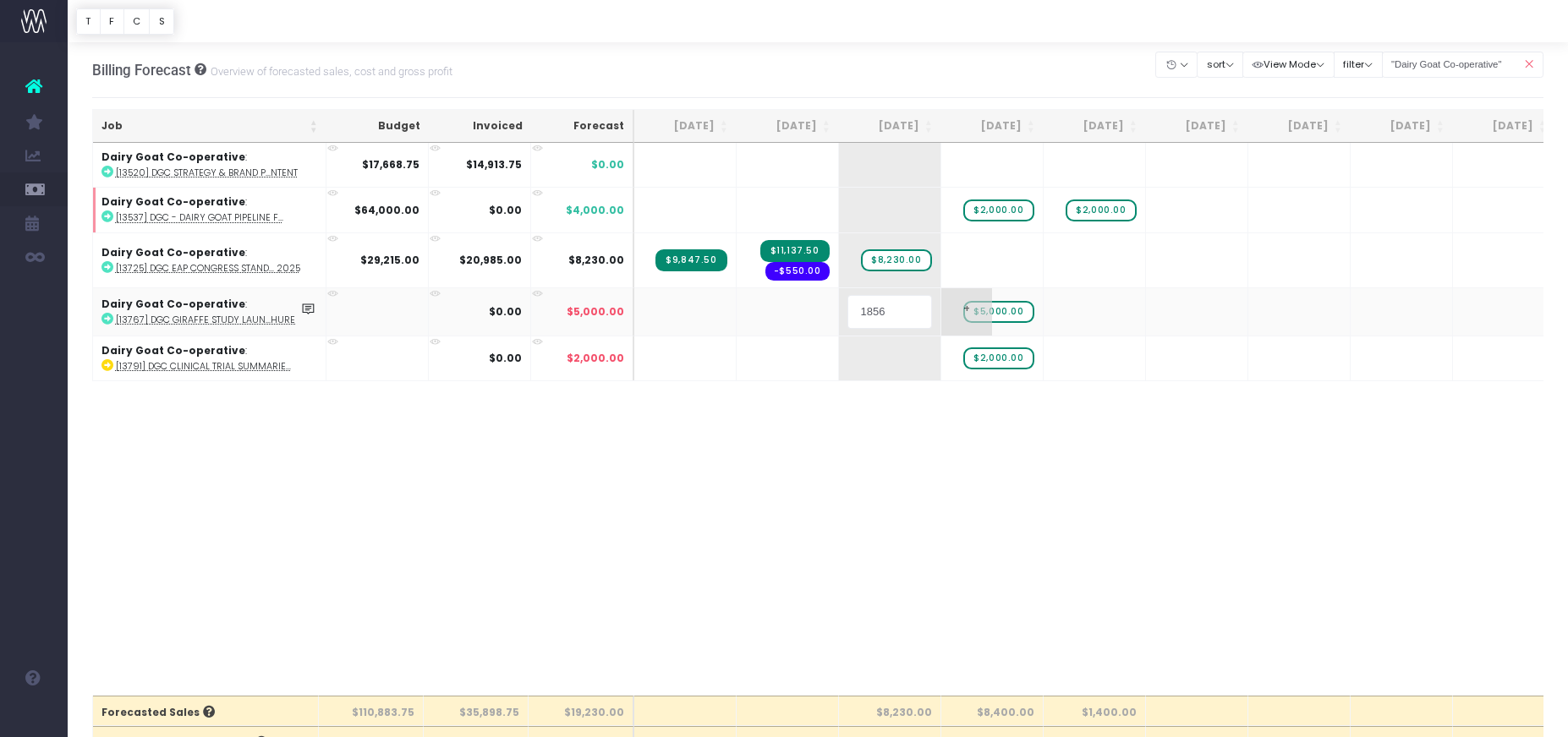
click at [980, 307] on body "Oh my... this is bad. wayahead wasn't able to load this page. Please contact su…" at bounding box center [784, 368] width 1568 height 737
click at [1013, 314] on div at bounding box center [784, 368] width 1568 height 737
click at [1009, 311] on span "$5,000.00" at bounding box center [998, 310] width 71 height 22
type input "3000"
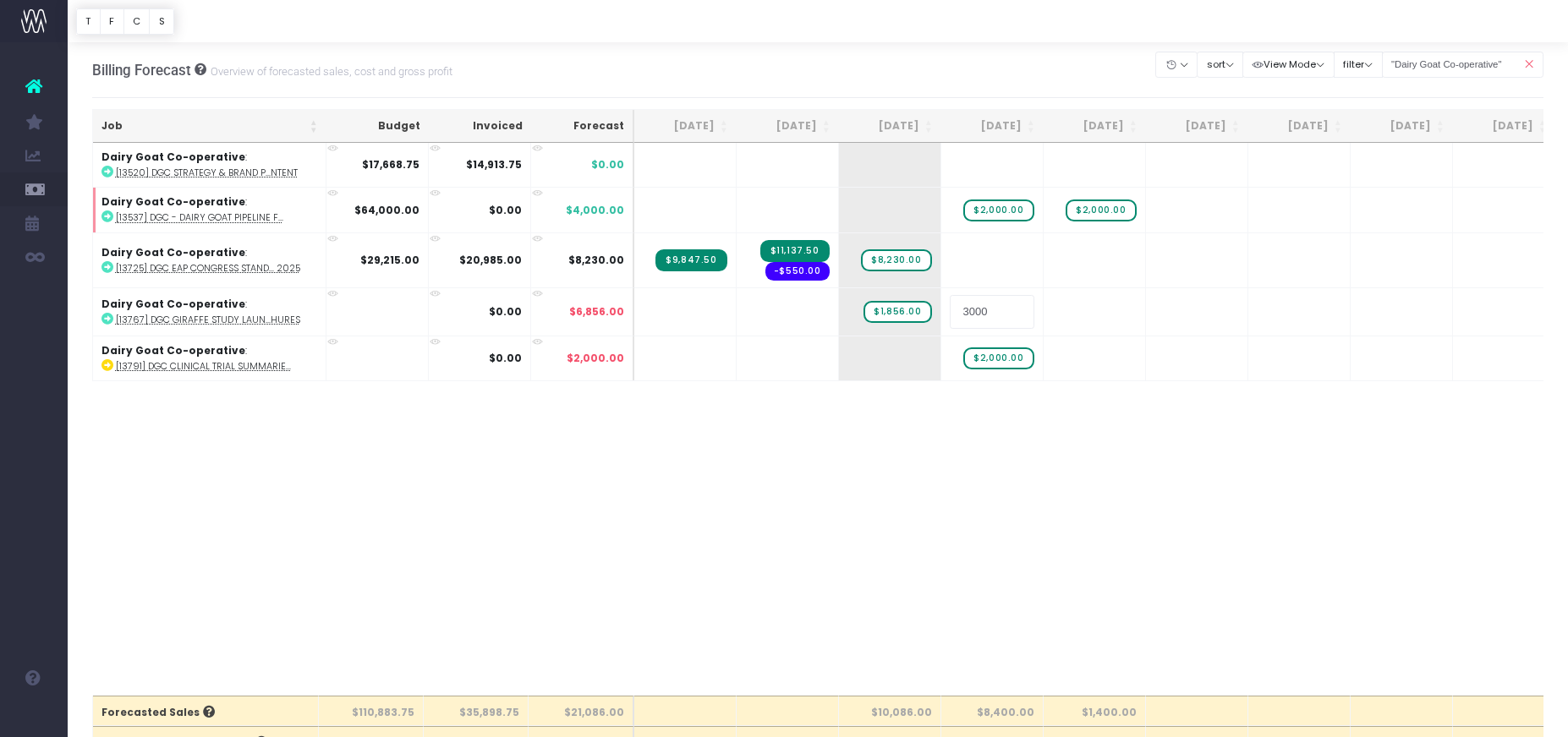
click at [1208, 476] on body "Oh my... this is bad. wayahead wasn't able to load this page. Please contact su…" at bounding box center [784, 368] width 1568 height 737
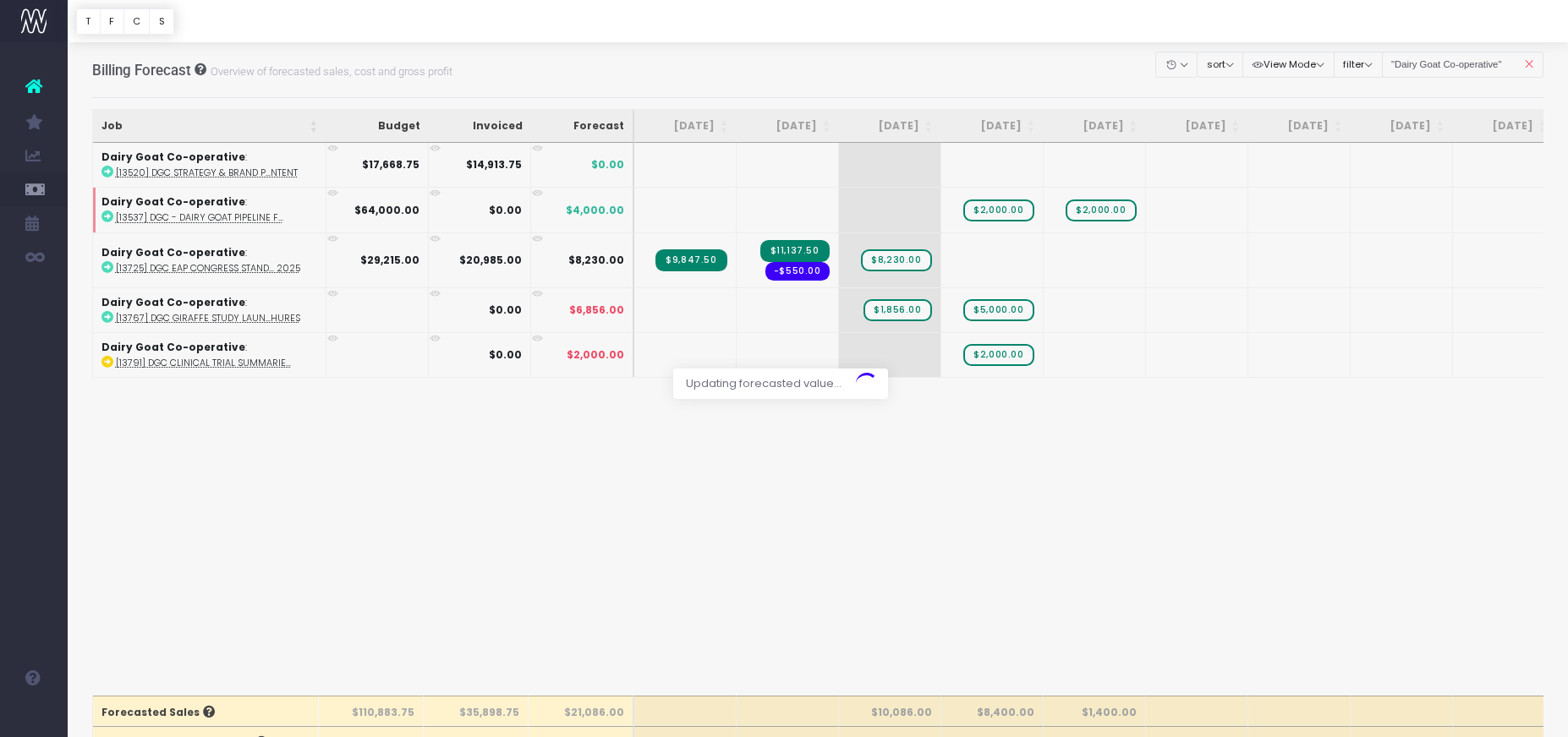
click at [1217, 476] on div at bounding box center [784, 368] width 1568 height 737
click at [164, 364] on abbr "[13791] DGC Clinical Trial Summarie..." at bounding box center [203, 363] width 175 height 12
click at [781, 592] on div "Job Budget Invoiced Forecast Aug 25 Sep 25 Oct 25 Nov 25 Dec 25 Jan 26 Feb 26 M…" at bounding box center [817, 419] width 1452 height 553
